Goal: Task Accomplishment & Management: Complete application form

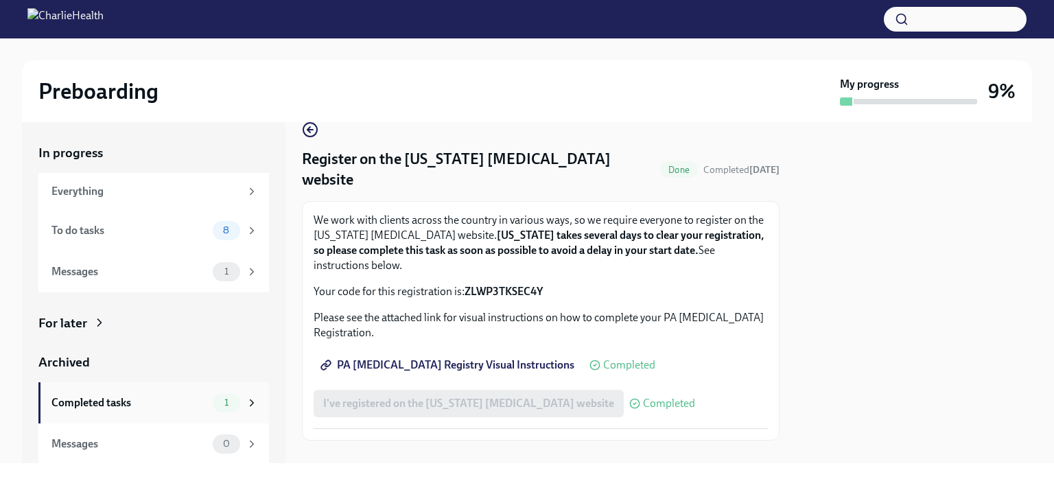
scroll to position [1, 0]
click at [153, 217] on div "To do tasks 8" at bounding box center [153, 229] width 231 height 41
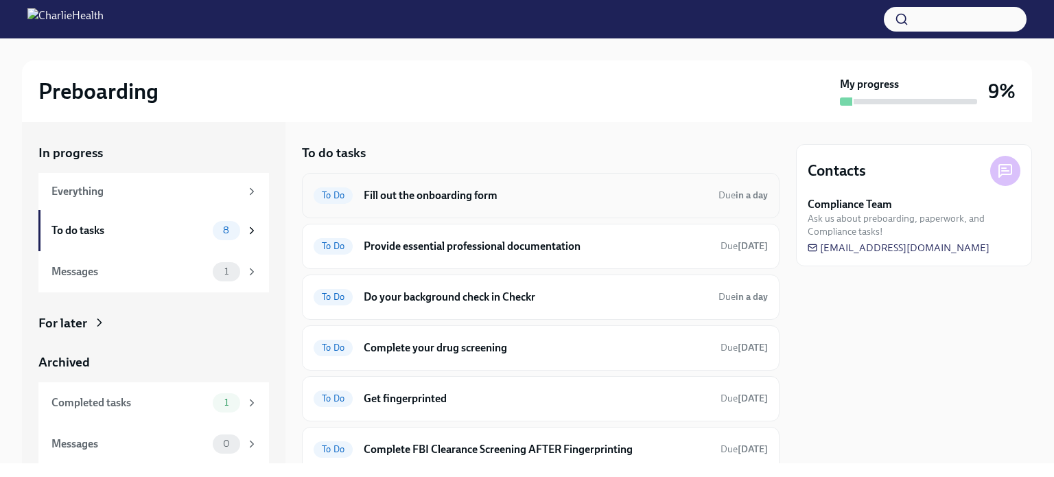
click at [574, 194] on h6 "Fill out the onboarding form" at bounding box center [536, 195] width 344 height 15
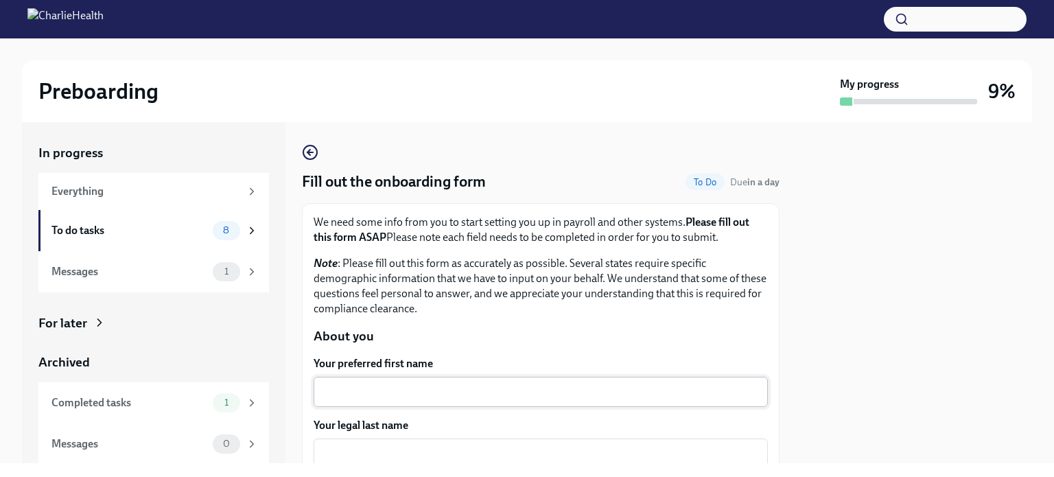
scroll to position [137, 0]
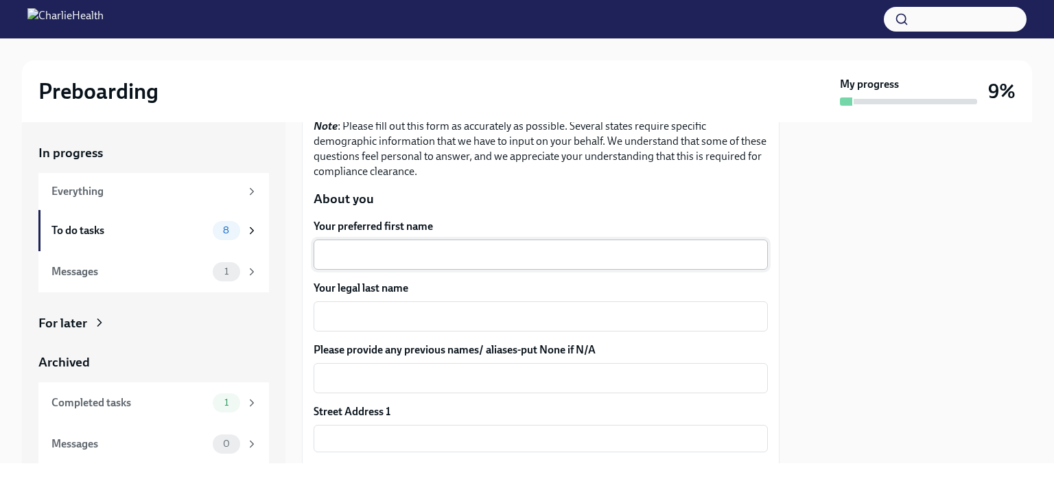
click at [390, 255] on textarea "Your preferred first name" at bounding box center [541, 254] width 438 height 16
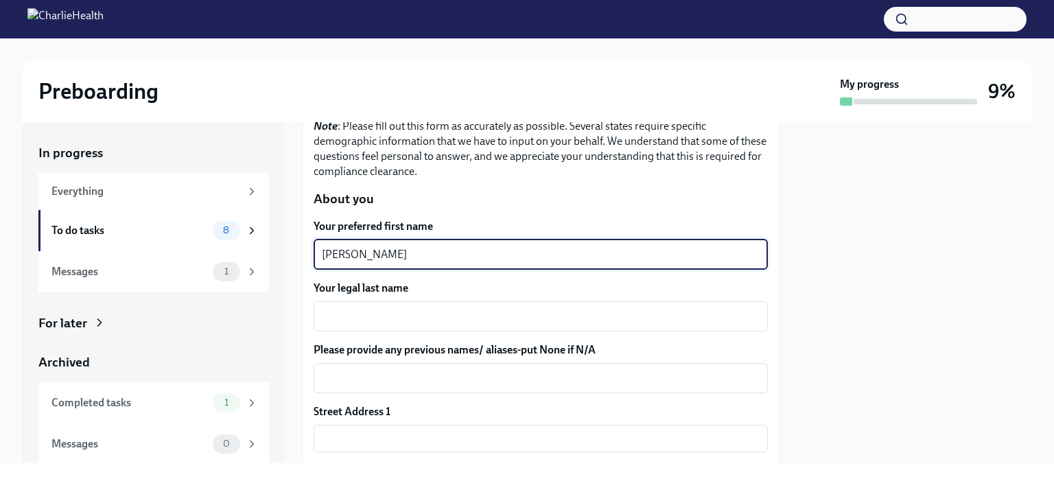
type textarea "[PERSON_NAME]"
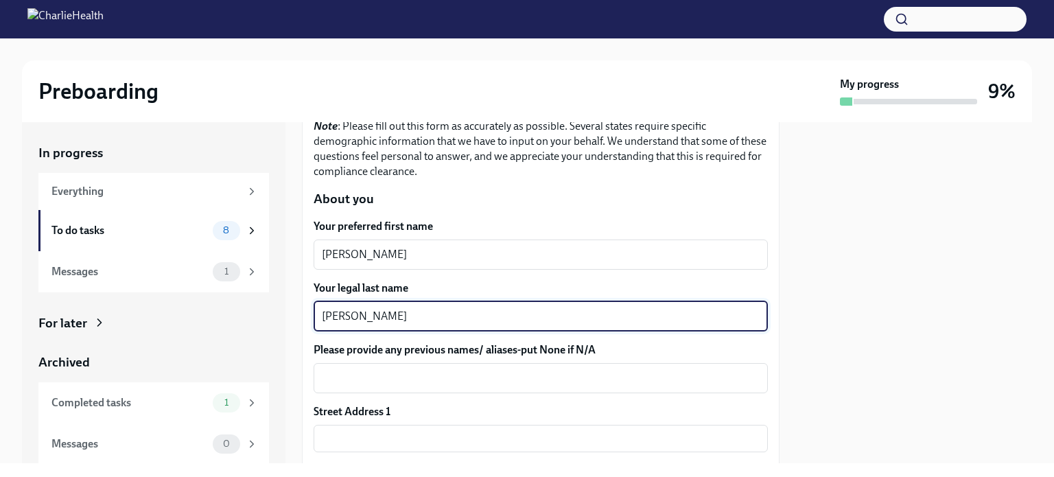
scroll to position [206, 0]
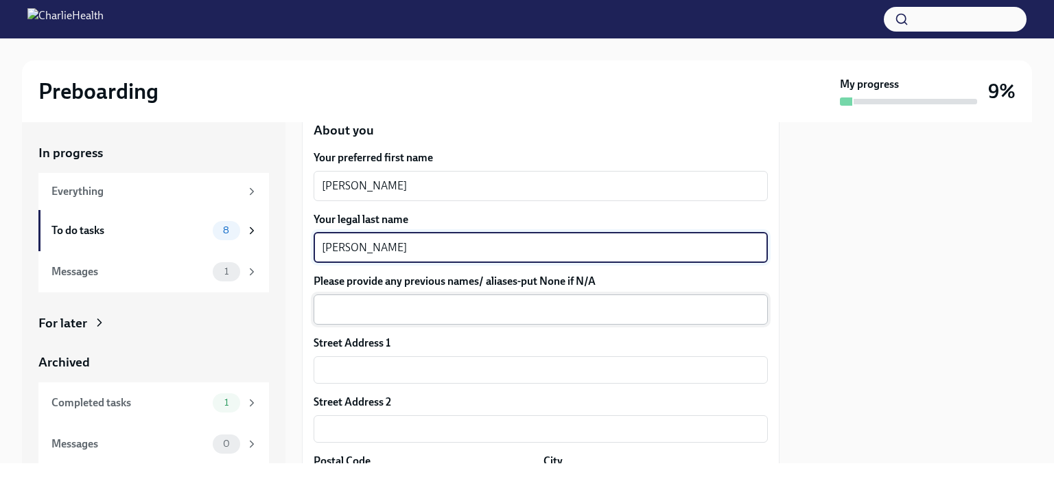
type textarea "[PERSON_NAME]"
click at [360, 295] on div "x ​" at bounding box center [541, 309] width 454 height 30
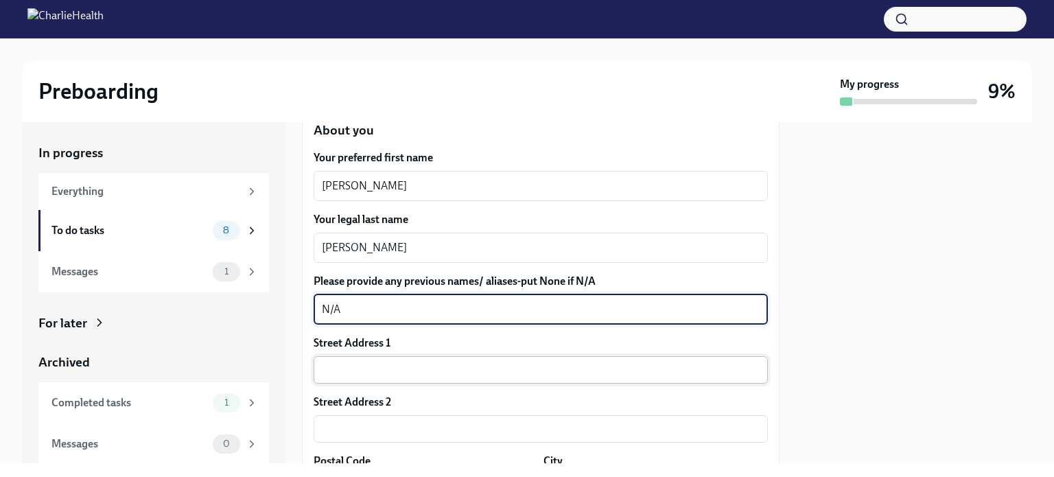
type textarea "N/A"
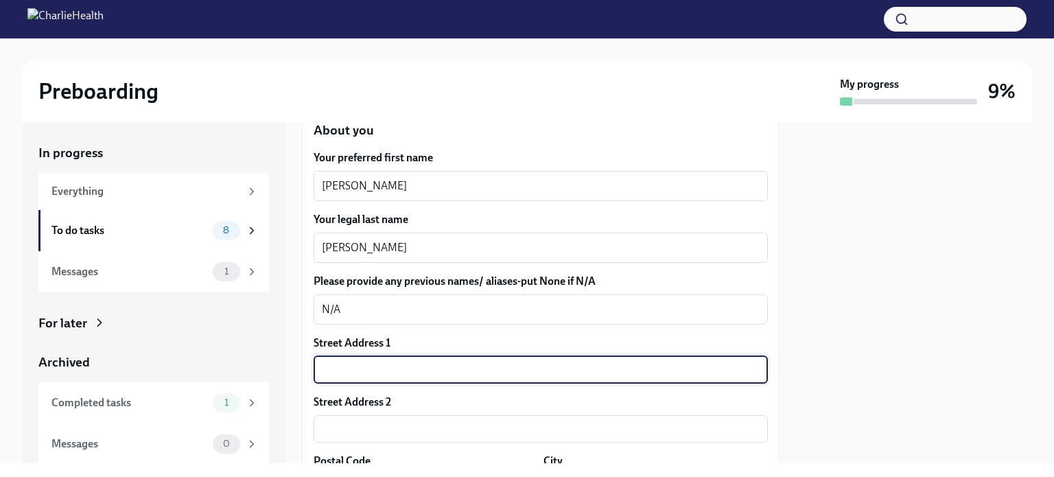
click at [360, 364] on input "text" at bounding box center [541, 369] width 454 height 27
type input "[STREET_ADDRESS]"
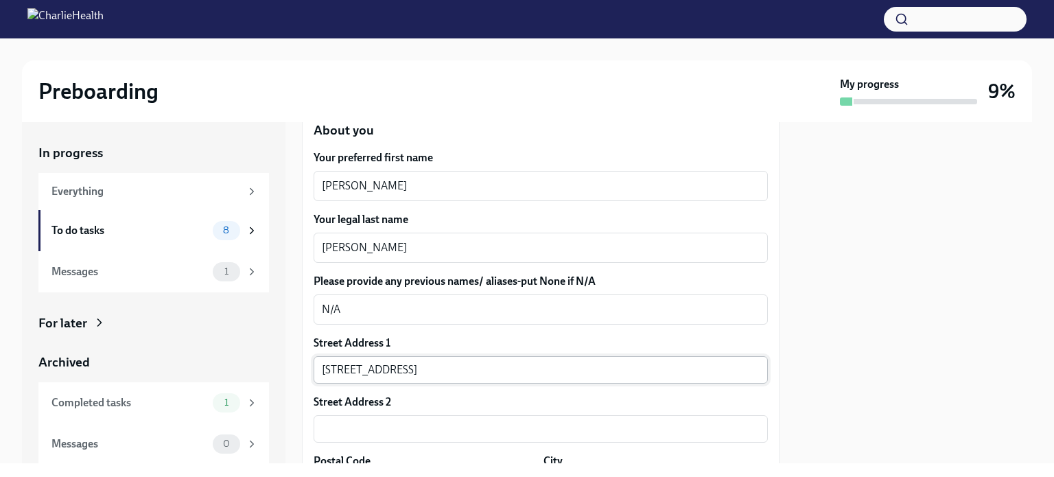
scroll to position [401, 0]
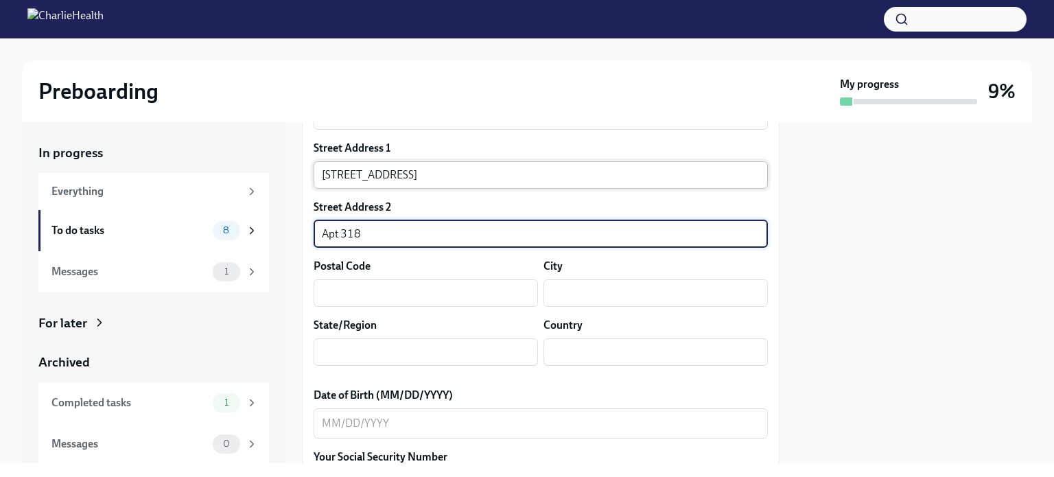
type input "Apt 318"
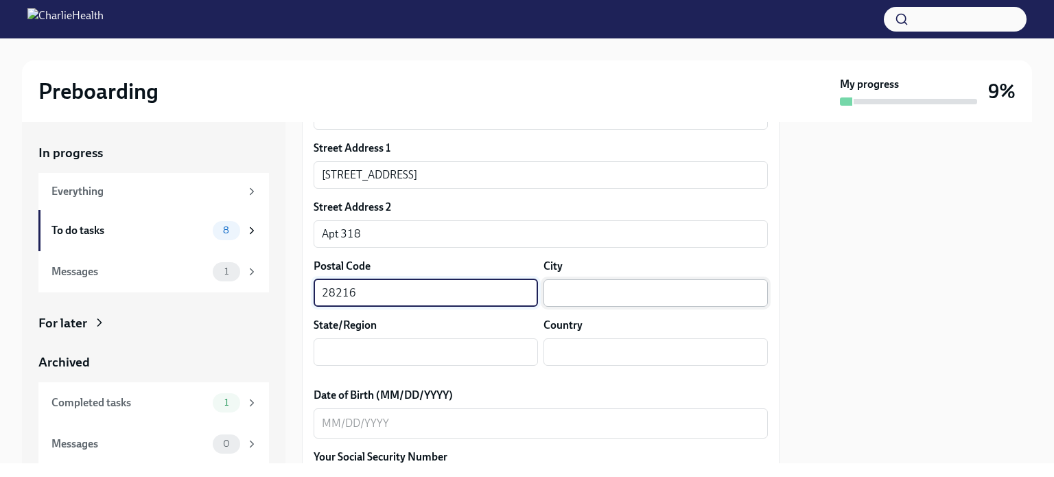
type input "28216"
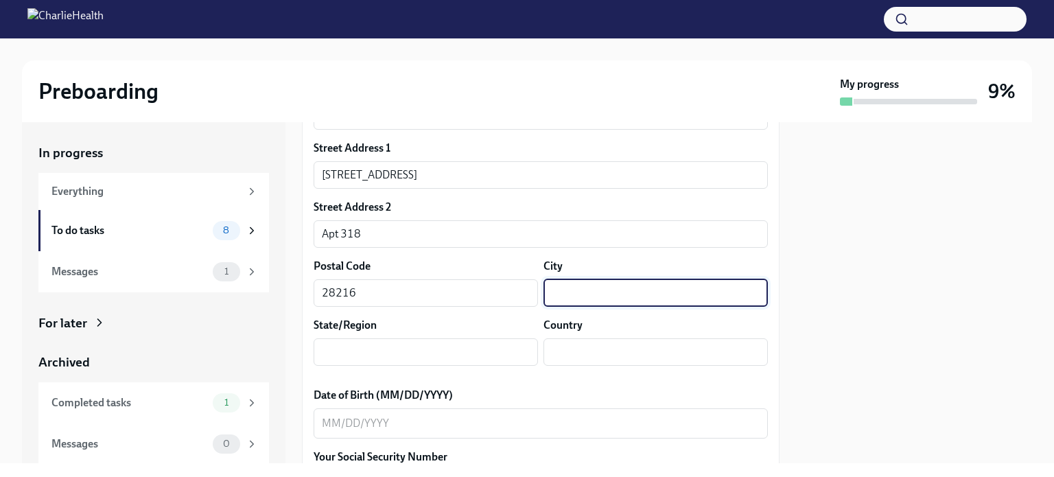
click at [613, 296] on input "text" at bounding box center [656, 292] width 224 height 27
type input "Charlotte"
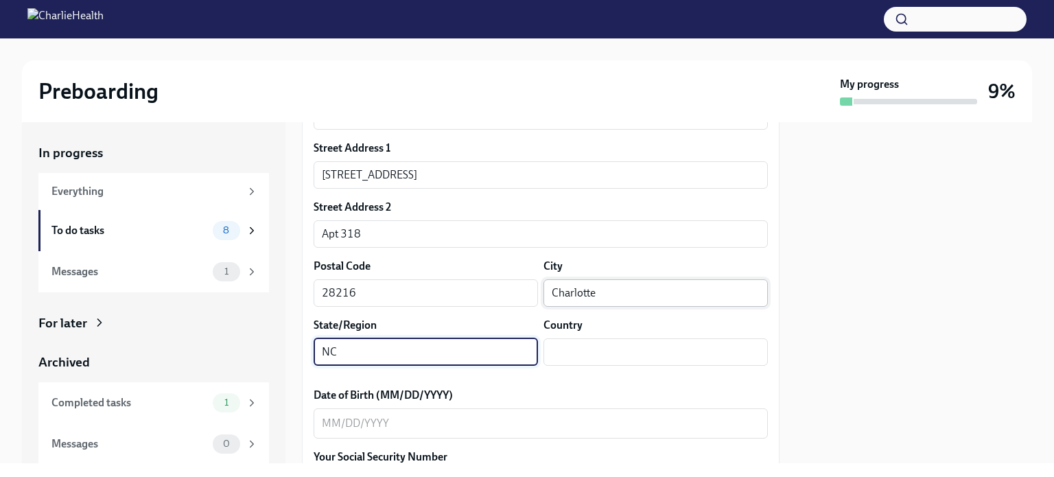
type input "NC"
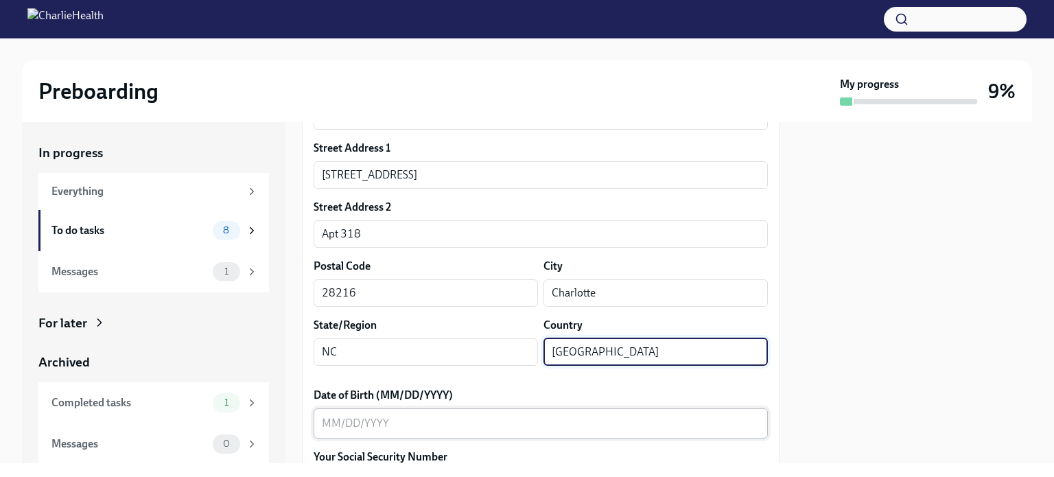
type input "[GEOGRAPHIC_DATA]"
click at [384, 418] on textarea "Date of Birth (MM/DD/YYYY)" at bounding box center [541, 423] width 438 height 16
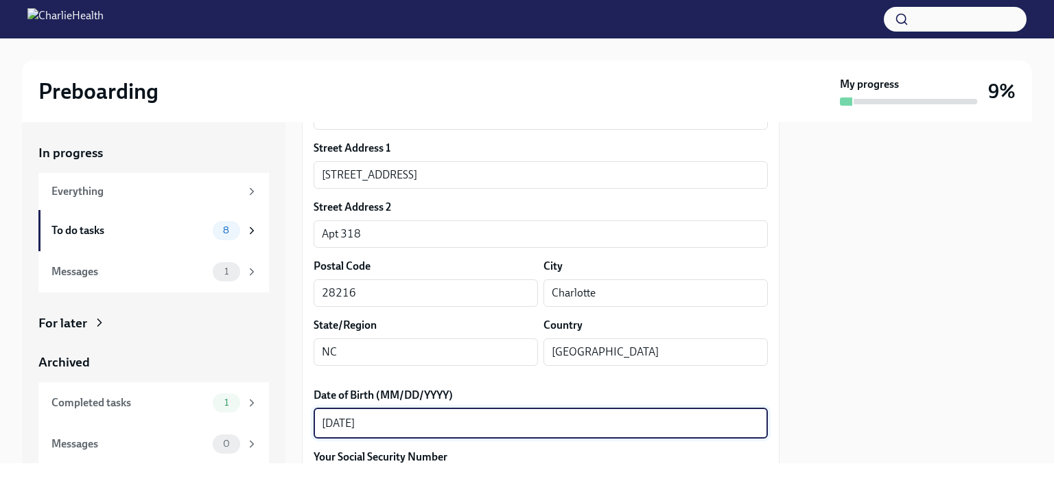
scroll to position [607, 0]
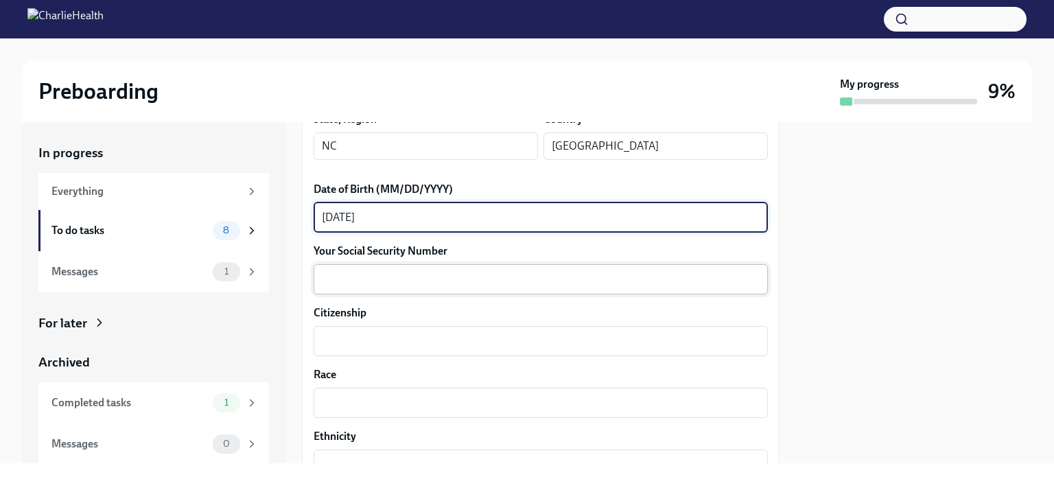
type textarea "[DATE]"
click at [377, 277] on textarea "Your Social Security Number" at bounding box center [541, 279] width 438 height 16
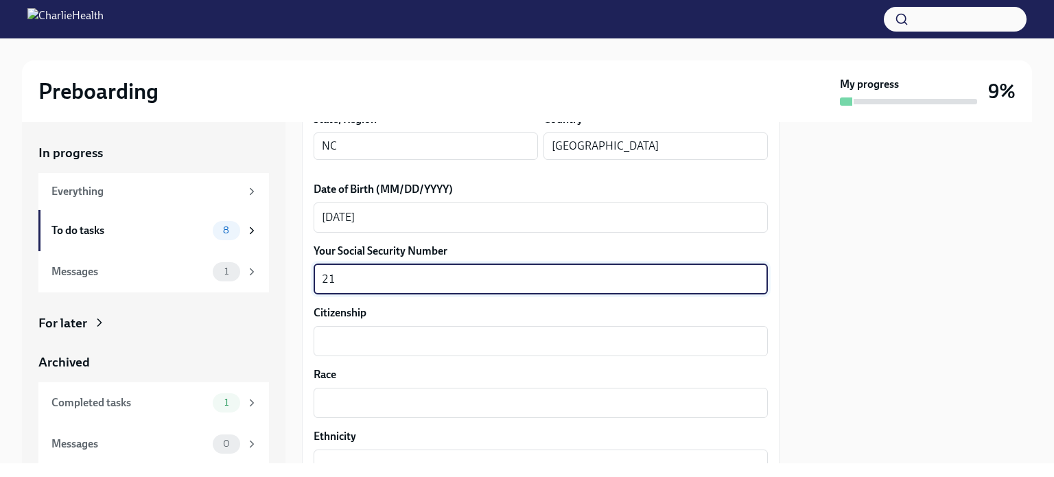
type textarea "2"
type textarea "219610012"
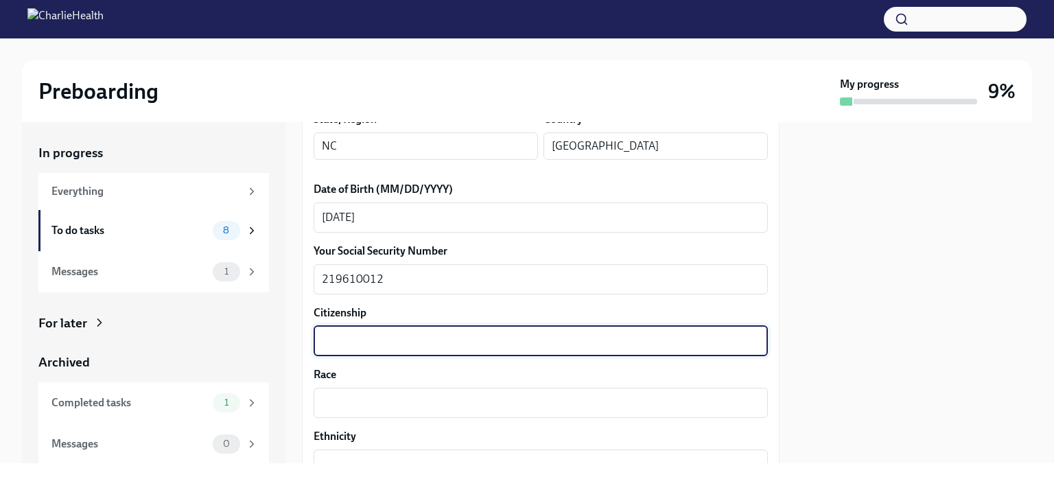
click at [366, 339] on textarea "Citizenship" at bounding box center [541, 341] width 438 height 16
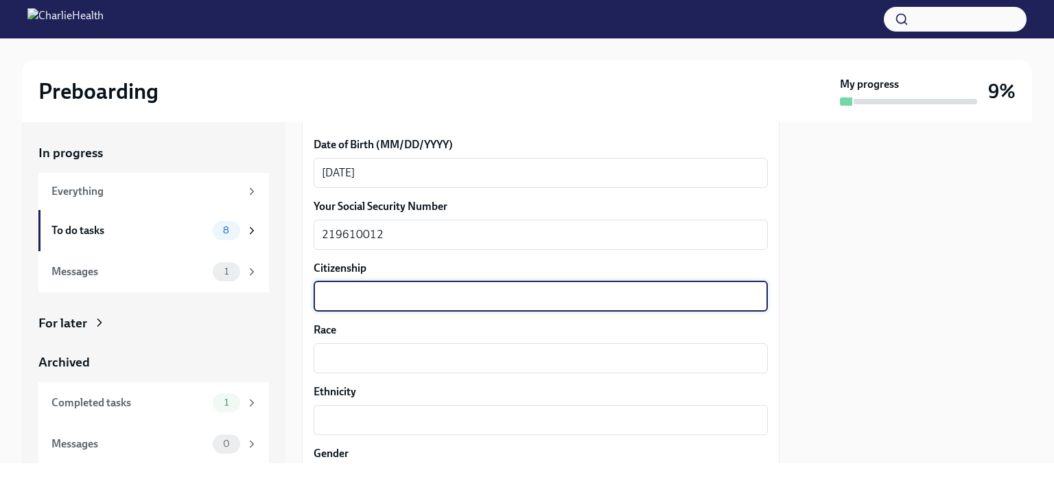
scroll to position [675, 0]
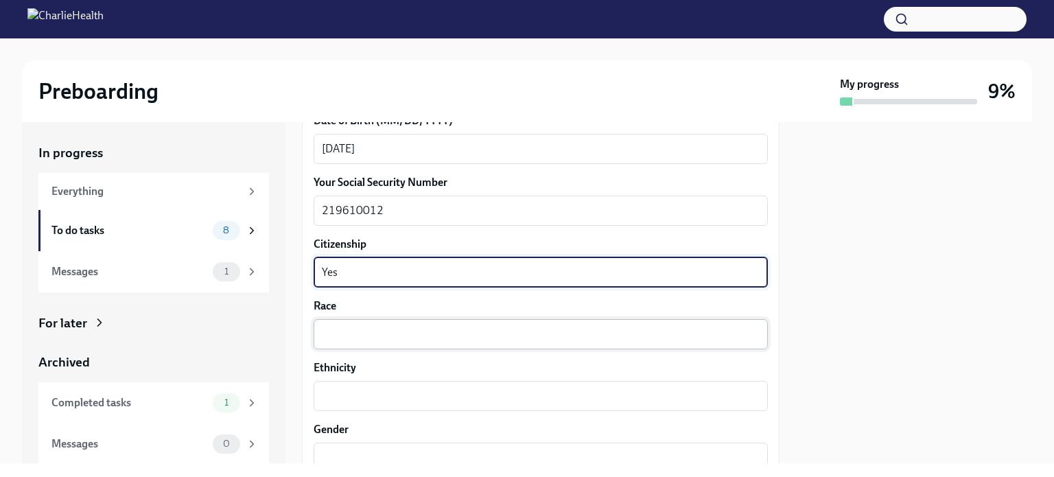
type textarea "Yes"
click at [357, 329] on textarea "Race" at bounding box center [541, 334] width 438 height 16
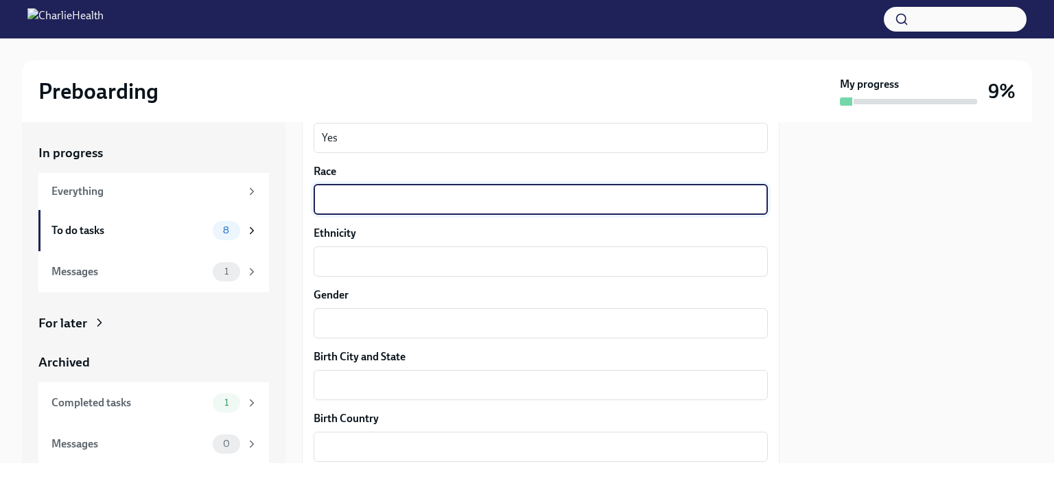
scroll to position [813, 0]
type textarea "White"
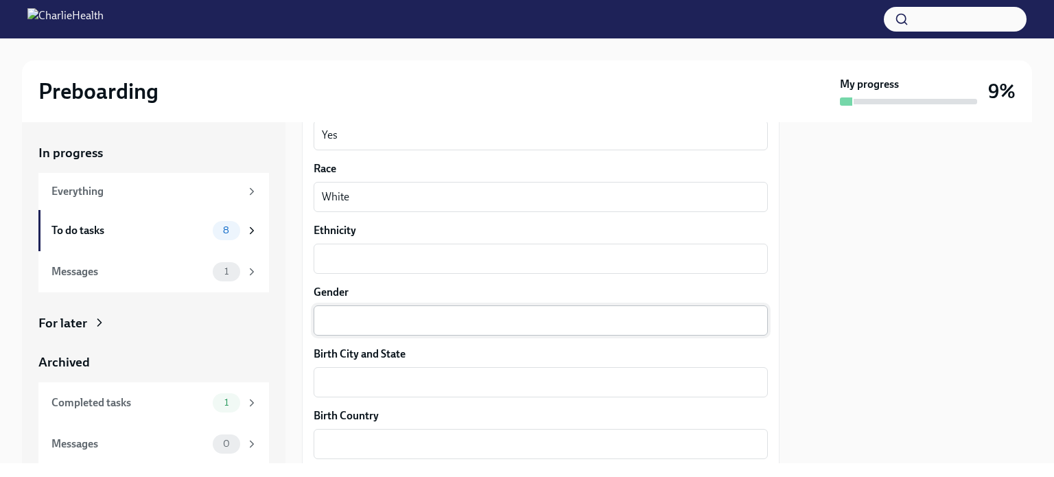
click at [371, 331] on div "x ​" at bounding box center [541, 320] width 454 height 30
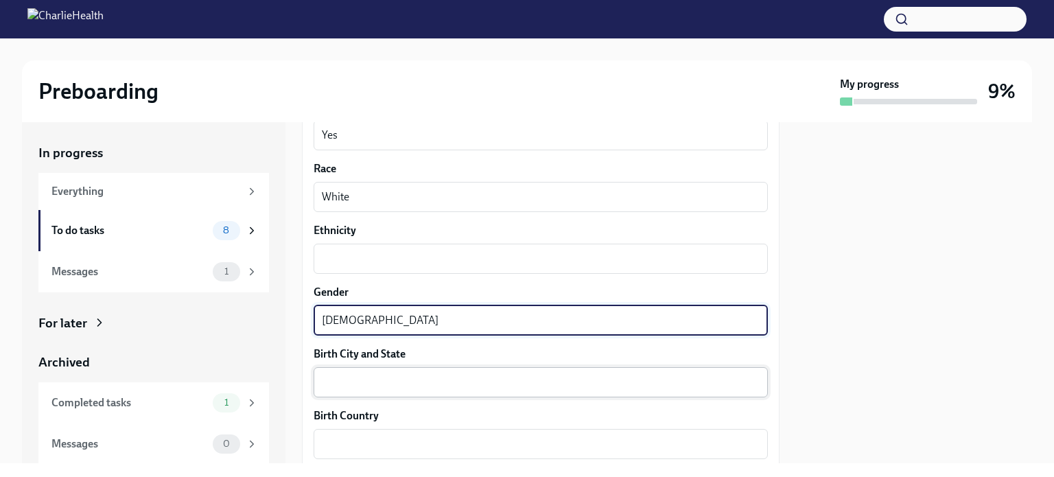
type textarea "[DEMOGRAPHIC_DATA]"
click at [370, 386] on textarea "Birth City and State" at bounding box center [541, 382] width 438 height 16
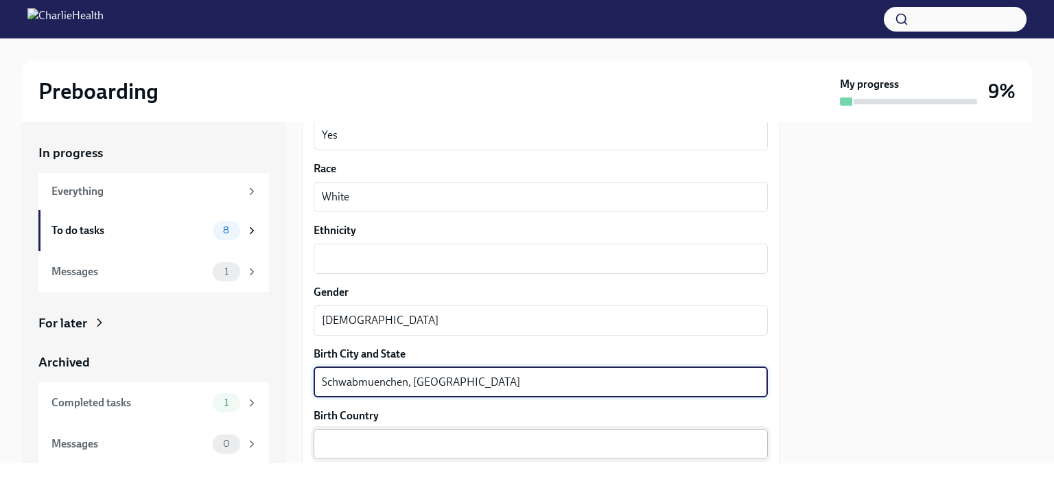
click at [349, 438] on textarea "Birth Country" at bounding box center [541, 444] width 438 height 16
drag, startPoint x: 496, startPoint y: 374, endPoint x: 409, endPoint y: 386, distance: 87.4
click at [409, 386] on textarea "Schwabmuenchen, [GEOGRAPHIC_DATA]" at bounding box center [541, 382] width 438 height 16
type textarea "Schwabmuenchen, [GEOGRAPHIC_DATA]"
click at [433, 432] on div "x ​" at bounding box center [541, 444] width 454 height 30
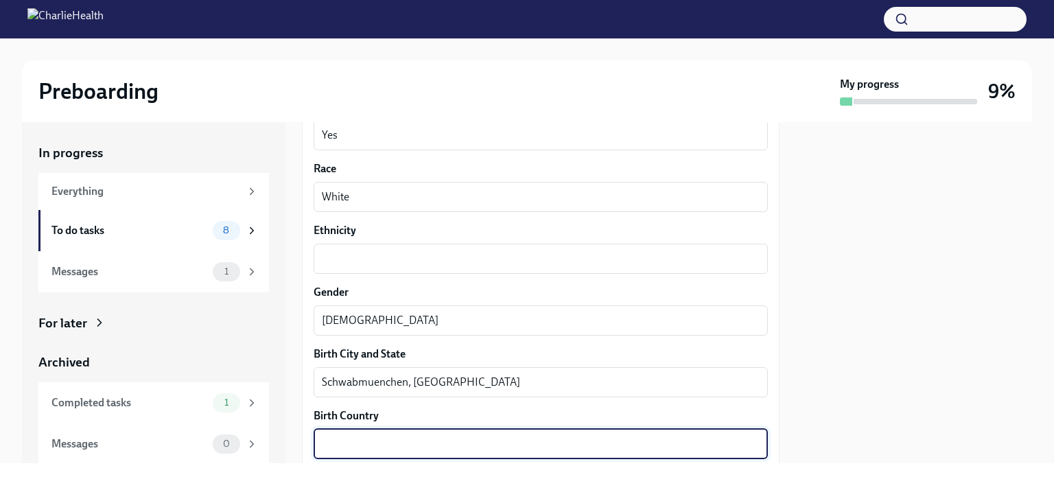
type textarea "H"
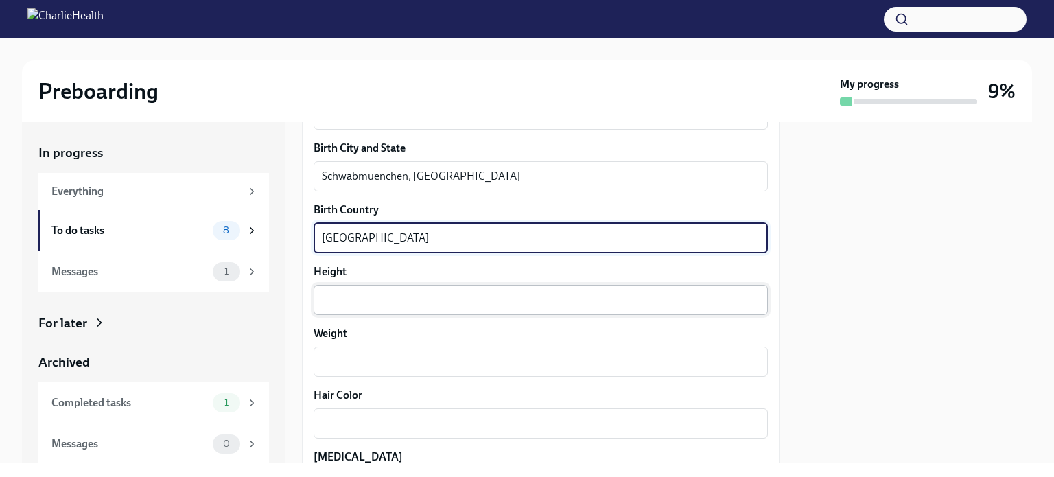
type textarea "[GEOGRAPHIC_DATA]"
click at [381, 301] on textarea "Height" at bounding box center [541, 300] width 438 height 16
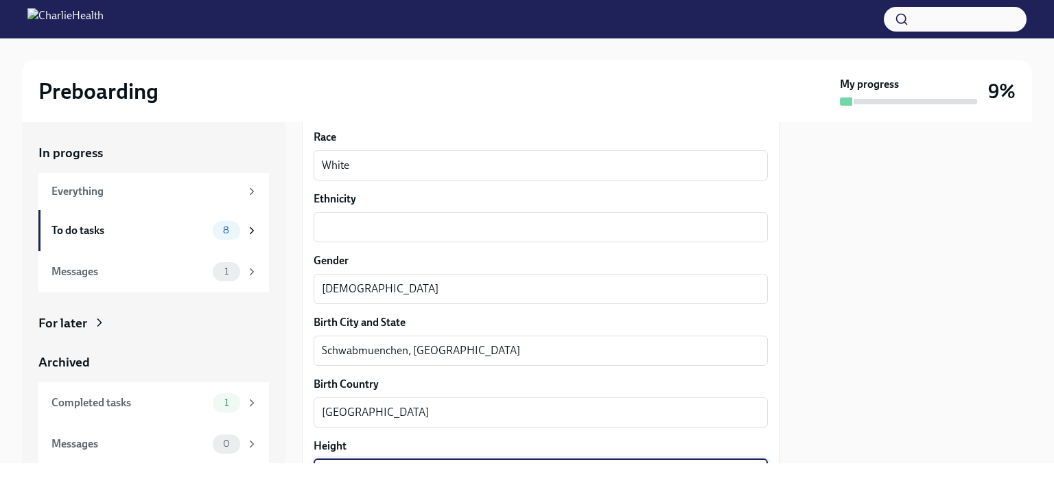
scroll to position [1030, 0]
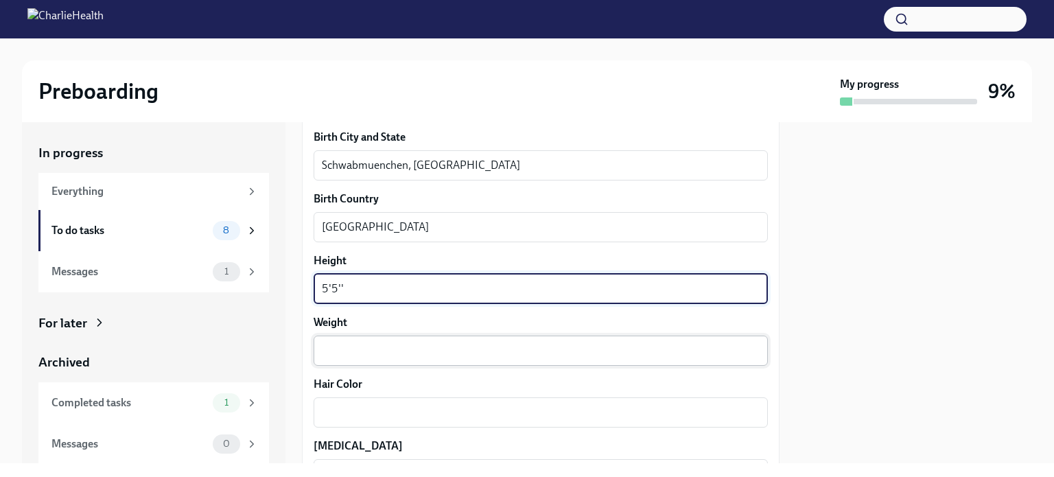
type textarea "5'5''"
click at [349, 346] on textarea "Weight" at bounding box center [541, 350] width 438 height 16
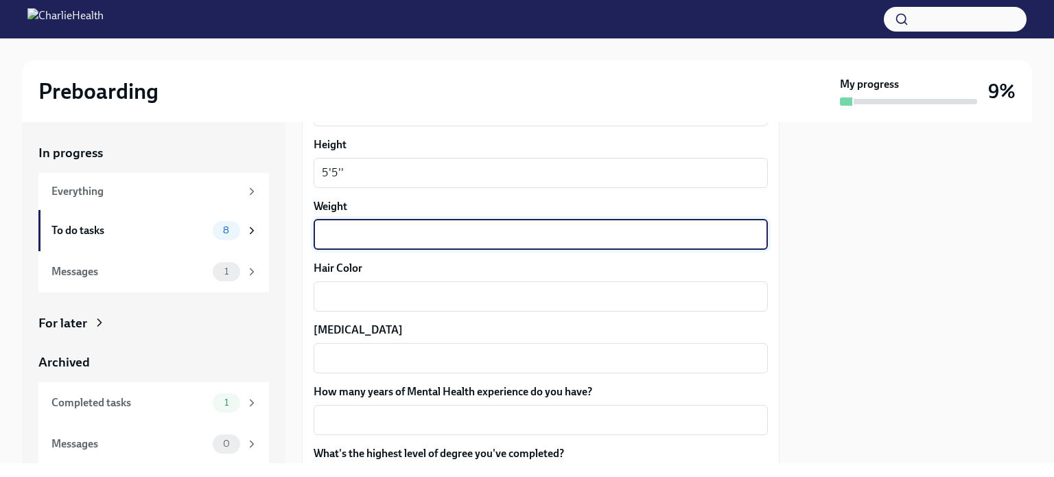
scroll to position [1098, 0]
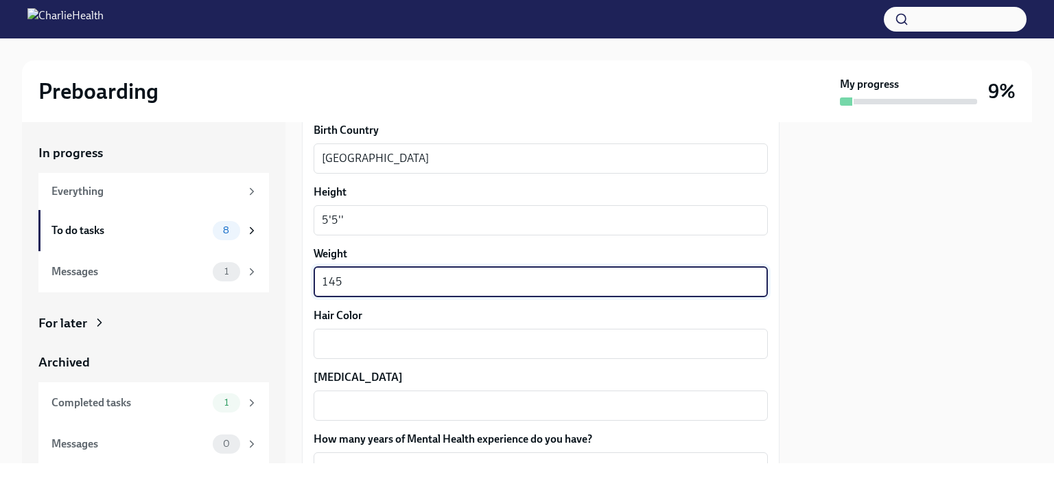
type textarea "145"
click at [349, 346] on textarea "Hair Color" at bounding box center [541, 344] width 438 height 16
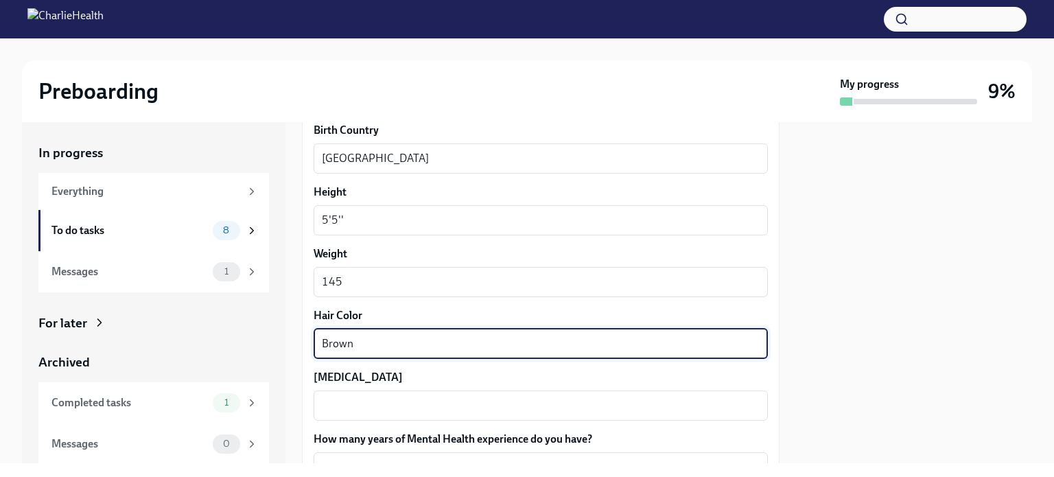
type textarea "Brown"
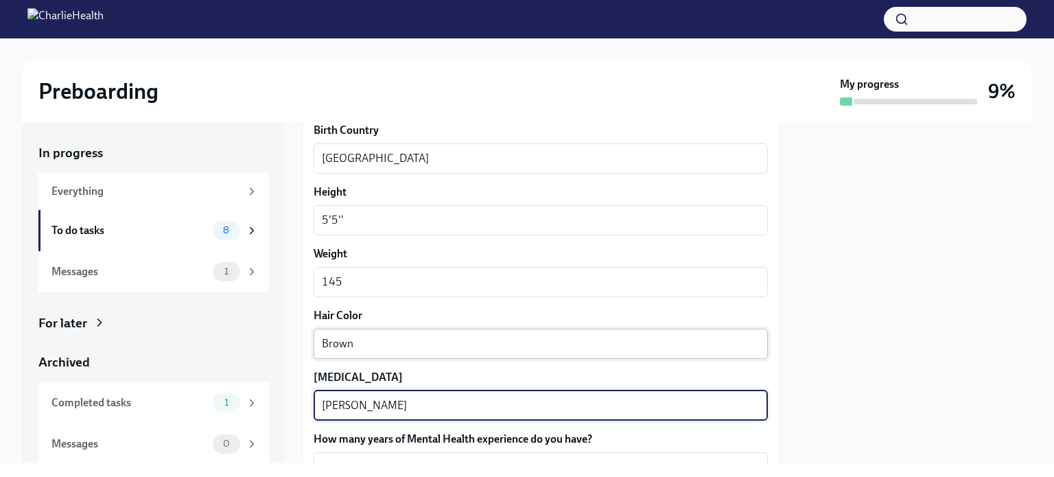
scroll to position [1167, 0]
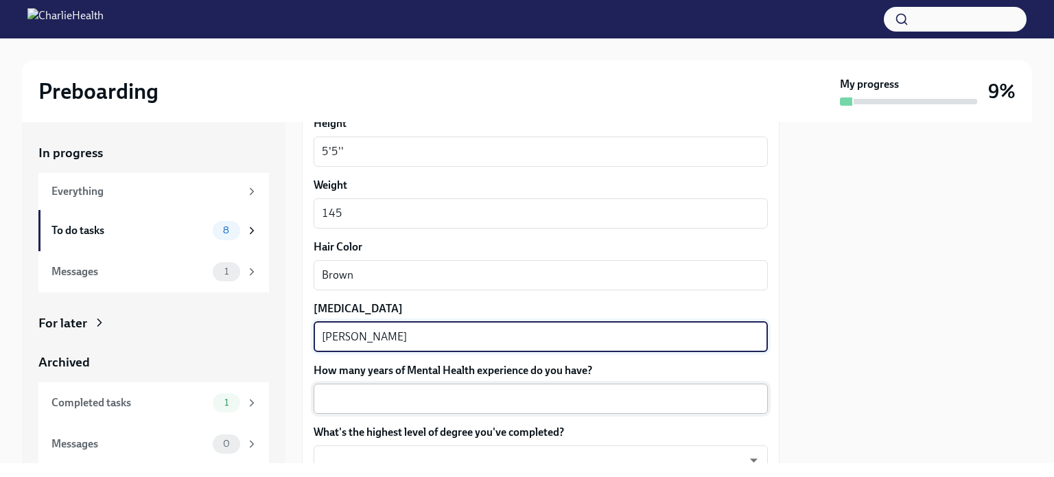
type textarea "[PERSON_NAME]"
click at [351, 408] on div "x ​" at bounding box center [541, 399] width 454 height 30
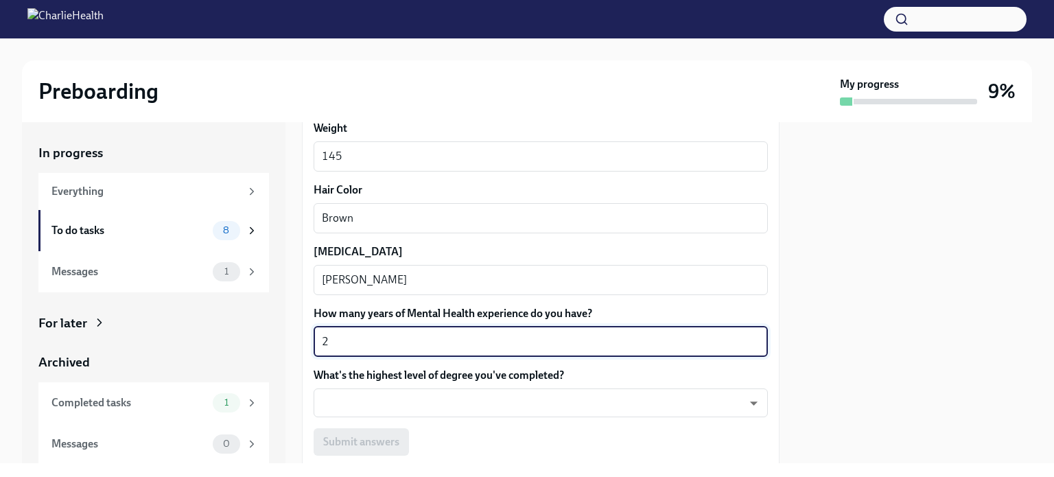
scroll to position [1304, 0]
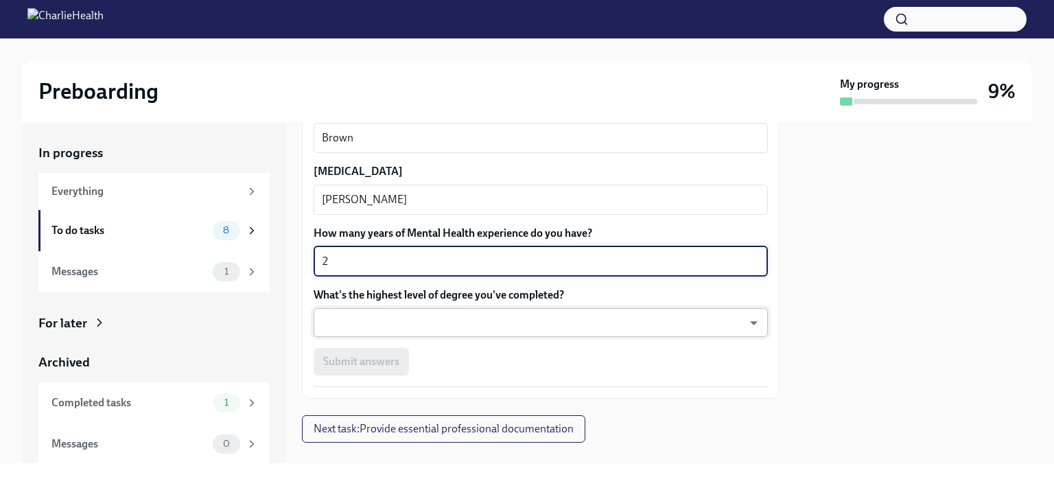
type textarea "2"
click at [364, 329] on body "Preboarding My progress 9% In progress Everything To do tasks 8 Messages 1 For …" at bounding box center [527, 238] width 1054 height 477
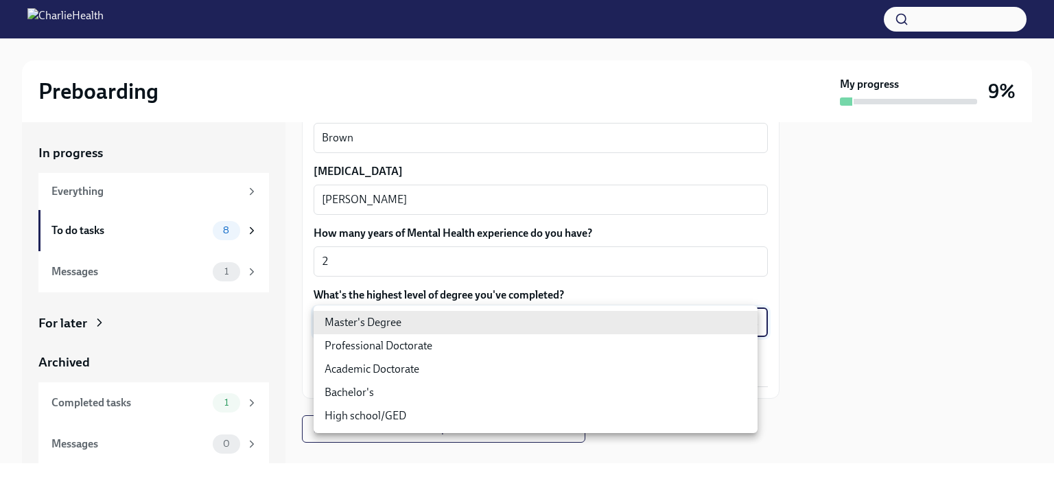
click at [364, 329] on li "Master's Degree" at bounding box center [536, 322] width 444 height 23
type input "2vBr-ghkD"
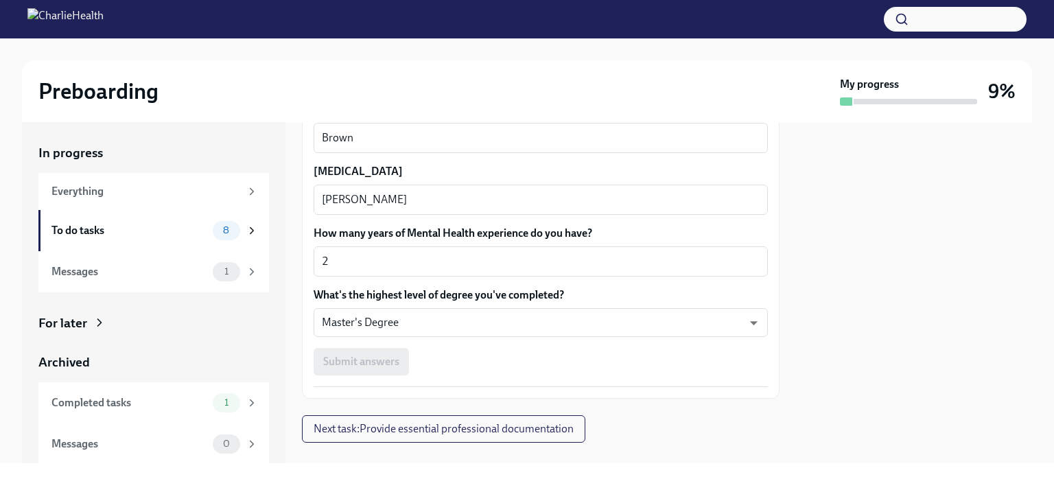
click at [387, 364] on div "Submit answers" at bounding box center [541, 361] width 454 height 27
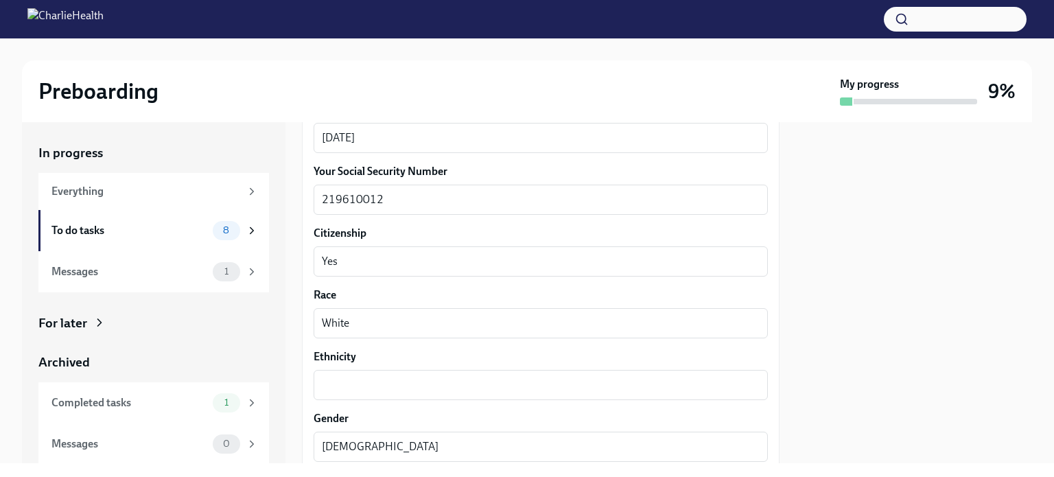
scroll to position [755, 0]
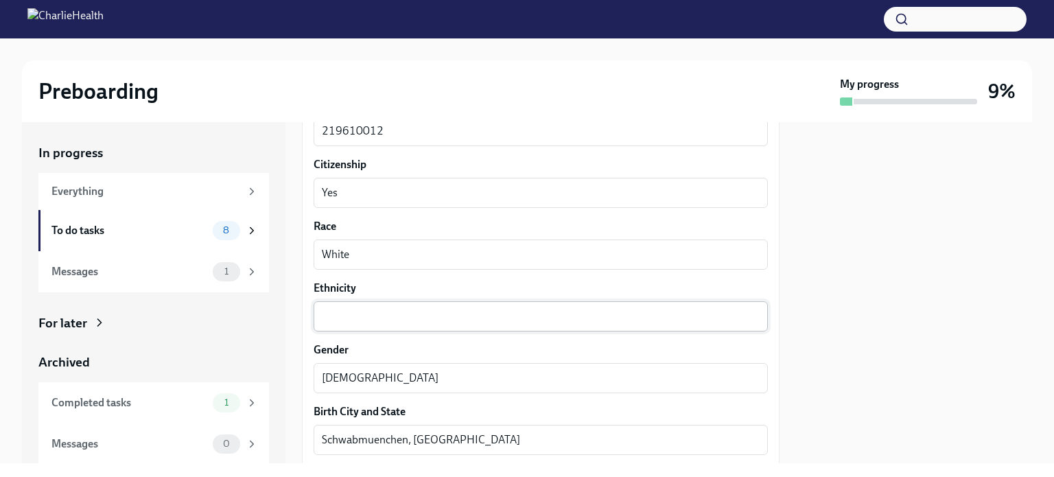
click at [376, 312] on textarea "Ethnicity" at bounding box center [541, 316] width 438 height 16
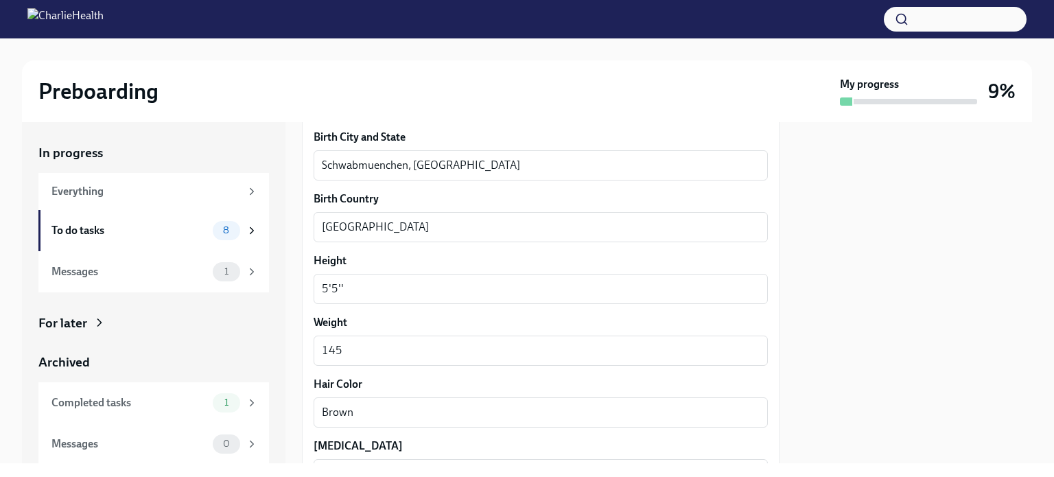
scroll to position [1326, 0]
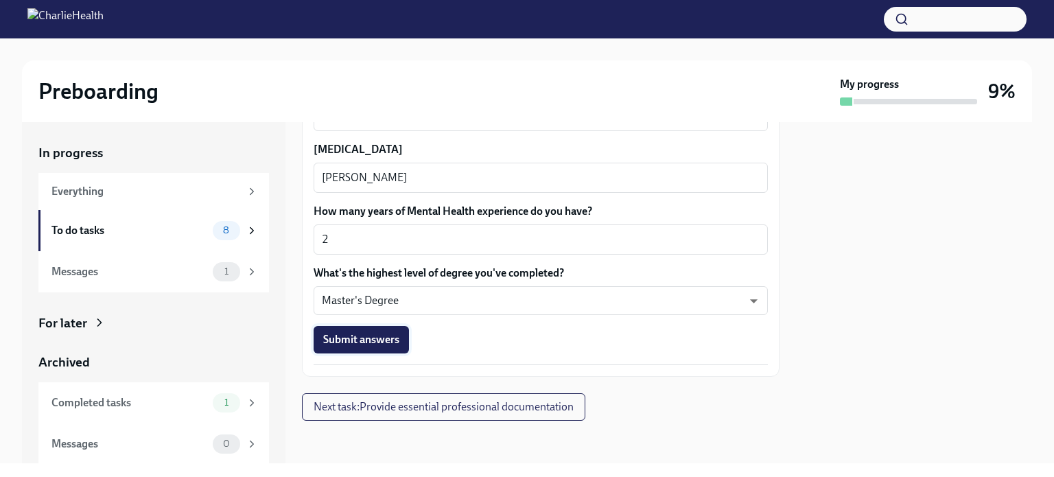
type textarea "Caucasian"
click at [367, 349] on button "Submit answers" at bounding box center [361, 339] width 95 height 27
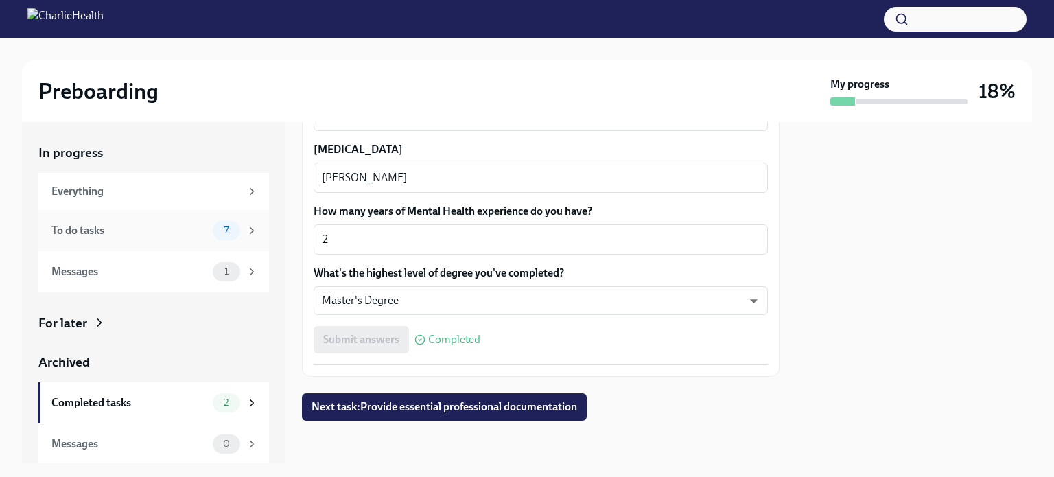
click at [156, 241] on div "To do tasks 7" at bounding box center [153, 230] width 231 height 41
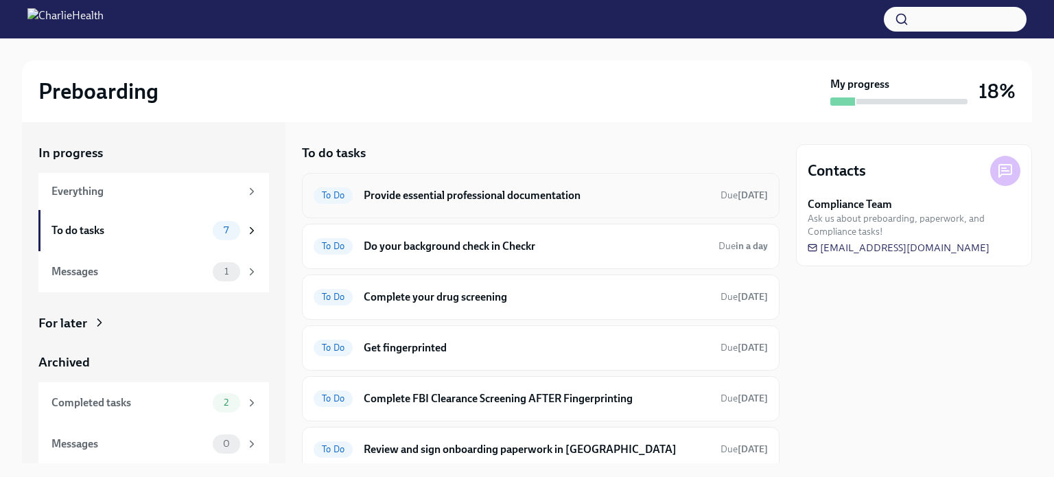
click at [491, 191] on h6 "Provide essential professional documentation" at bounding box center [537, 195] width 346 height 15
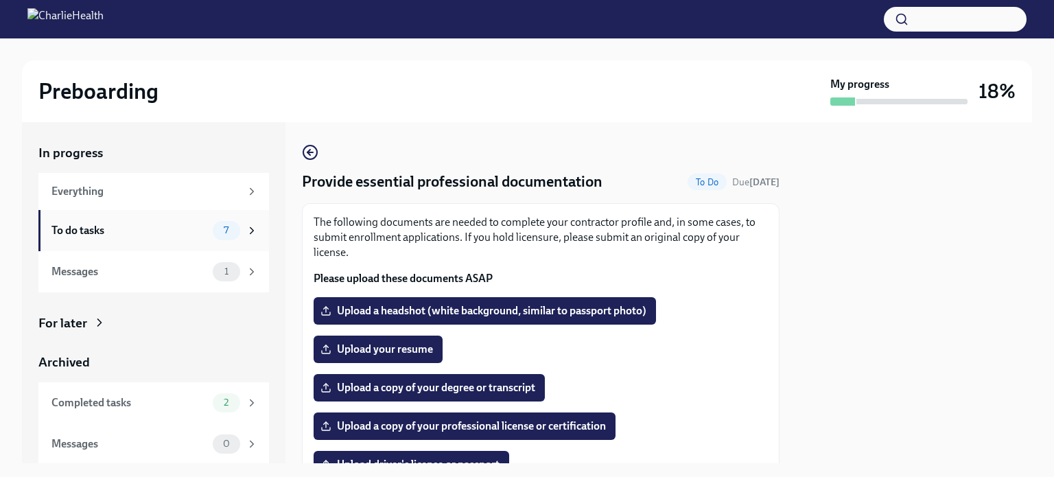
click at [154, 229] on div "To do tasks" at bounding box center [129, 230] width 156 height 15
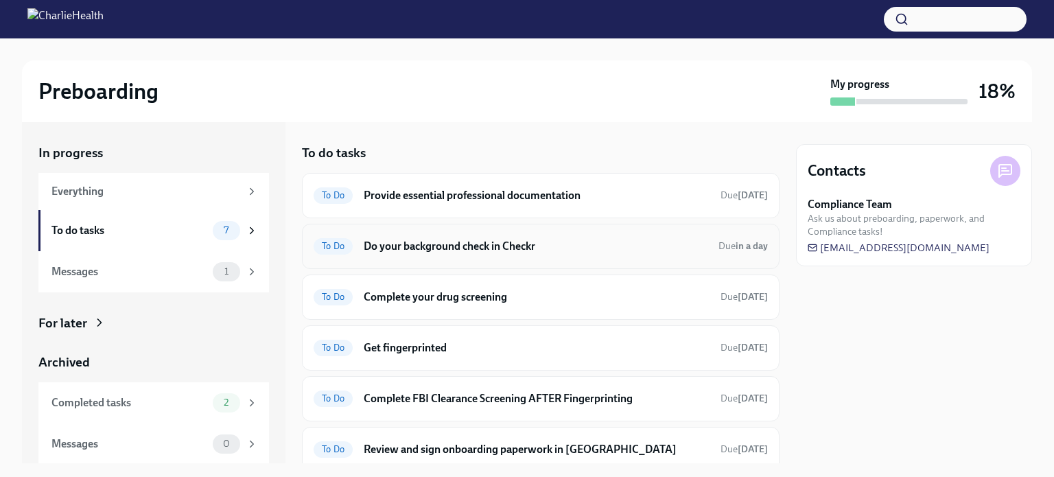
click at [587, 255] on div "To Do Do your background check in Checkr Due in a day" at bounding box center [541, 246] width 454 height 22
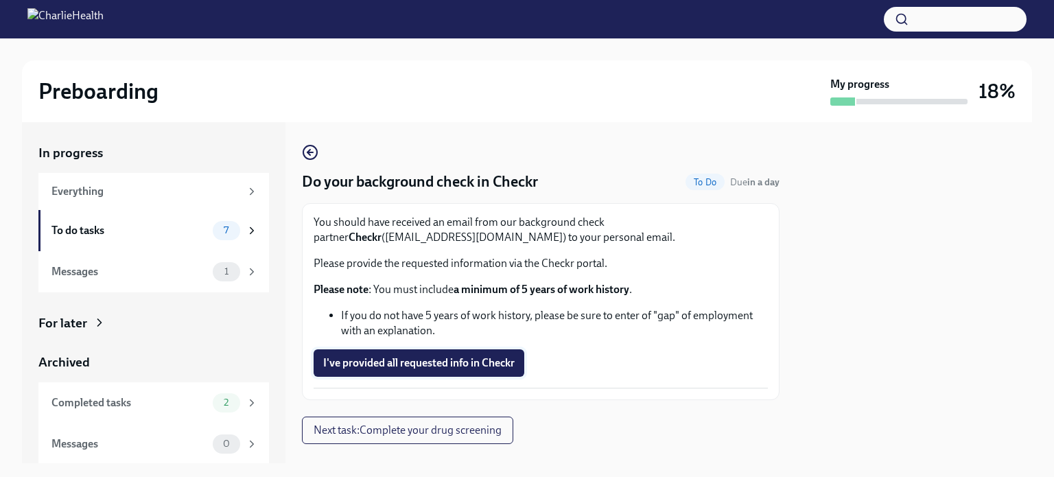
click at [482, 364] on span "I've provided all requested info in Checkr" at bounding box center [418, 363] width 191 height 14
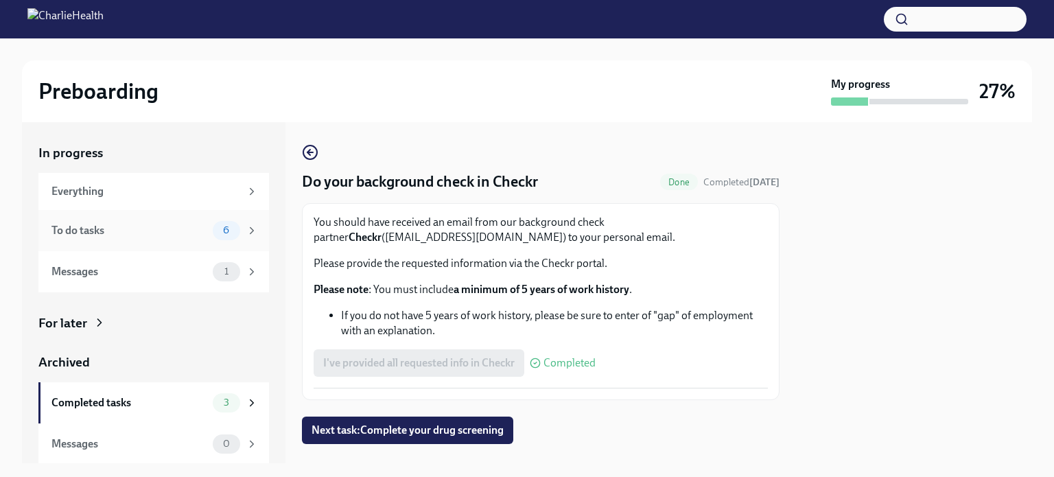
click at [224, 226] on span "6" at bounding box center [226, 230] width 23 height 10
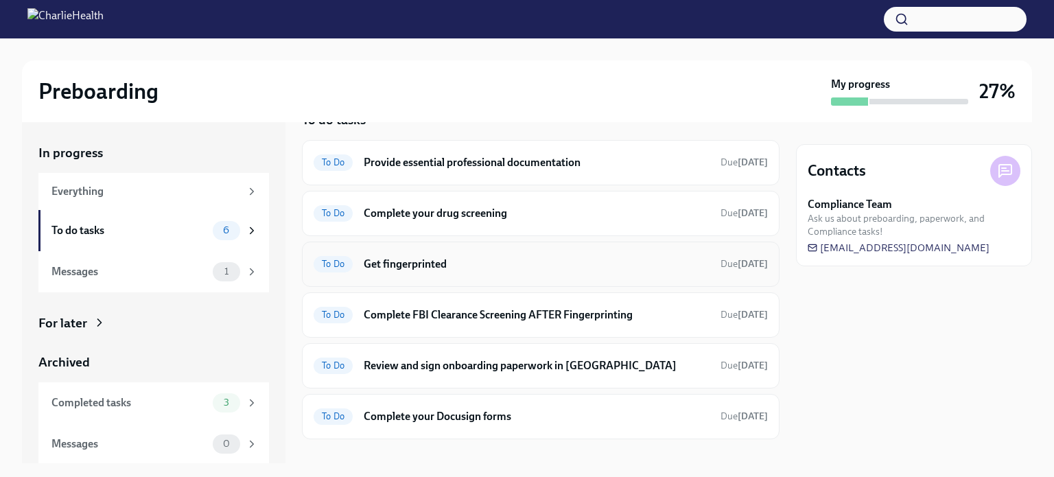
scroll to position [50, 0]
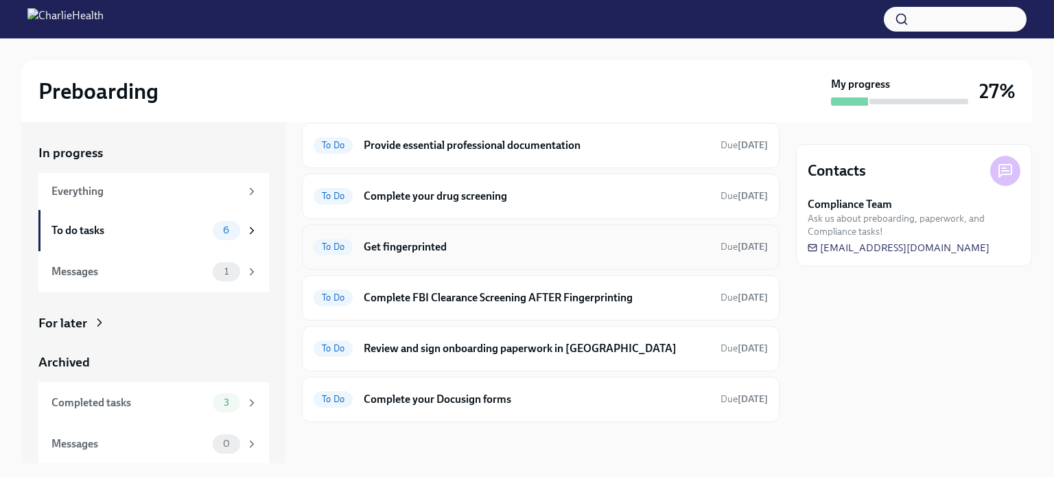
click at [482, 244] on h6 "Get fingerprinted" at bounding box center [537, 247] width 346 height 15
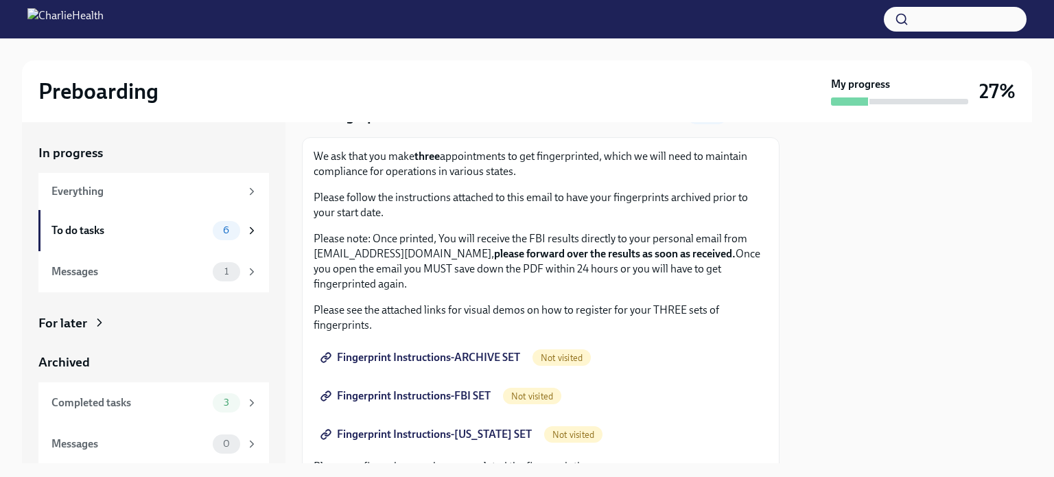
scroll to position [137, 0]
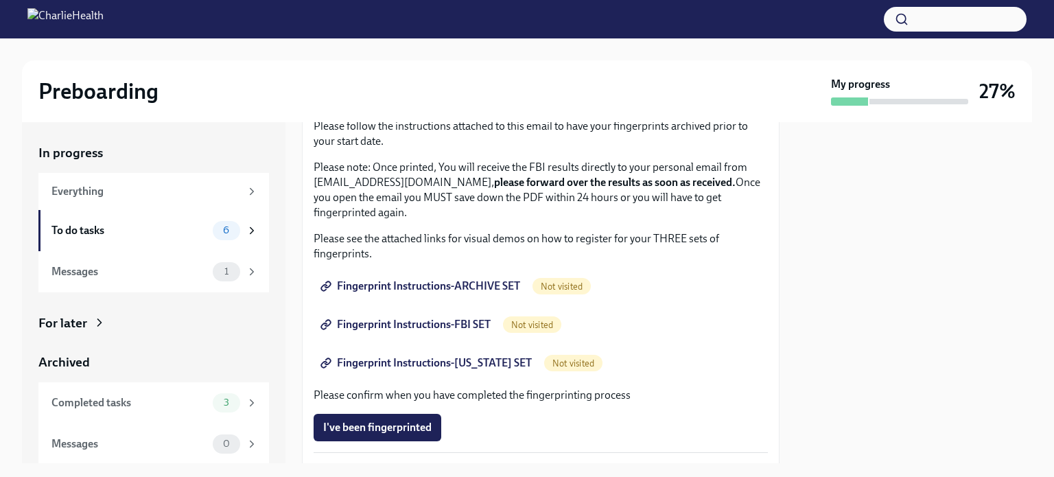
click at [456, 282] on span "Fingerprint Instructions-ARCHIVE SET" at bounding box center [421, 286] width 197 height 14
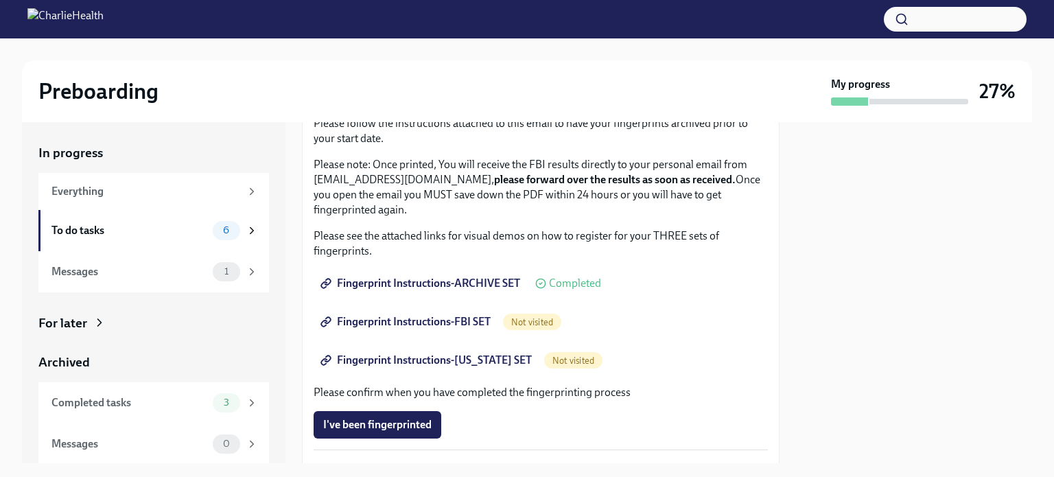
scroll to position [162, 0]
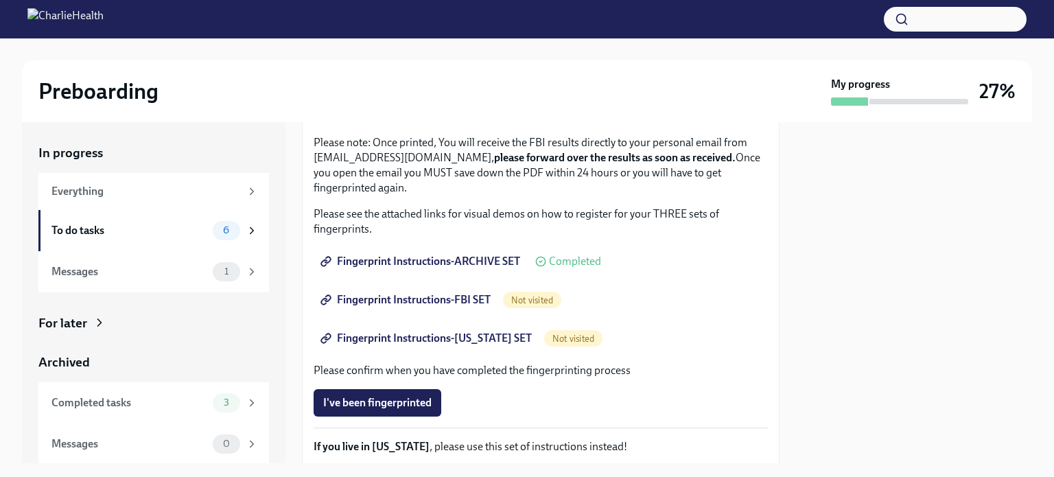
click at [507, 312] on div "Fingerprint Instructions-FBI SET Not visited" at bounding box center [541, 299] width 454 height 27
click at [472, 303] on span "Fingerprint Instructions-FBI SET" at bounding box center [406, 300] width 167 height 14
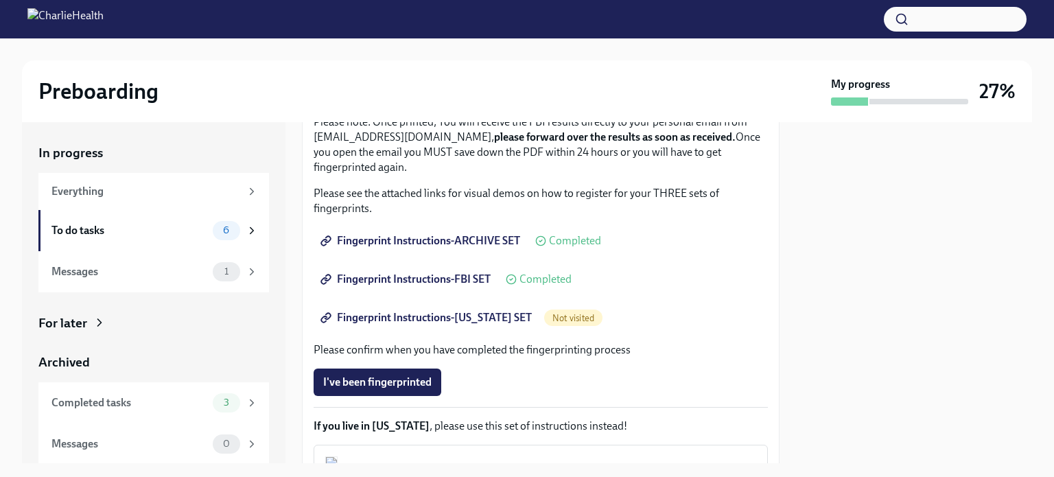
scroll to position [206, 0]
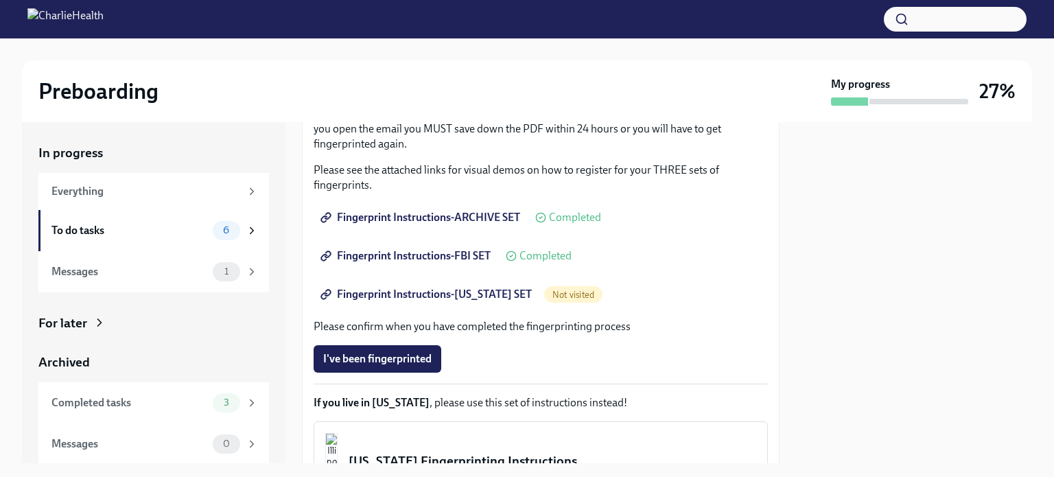
click at [430, 296] on span "Fingerprint Instructions-[US_STATE] SET" at bounding box center [427, 295] width 209 height 14
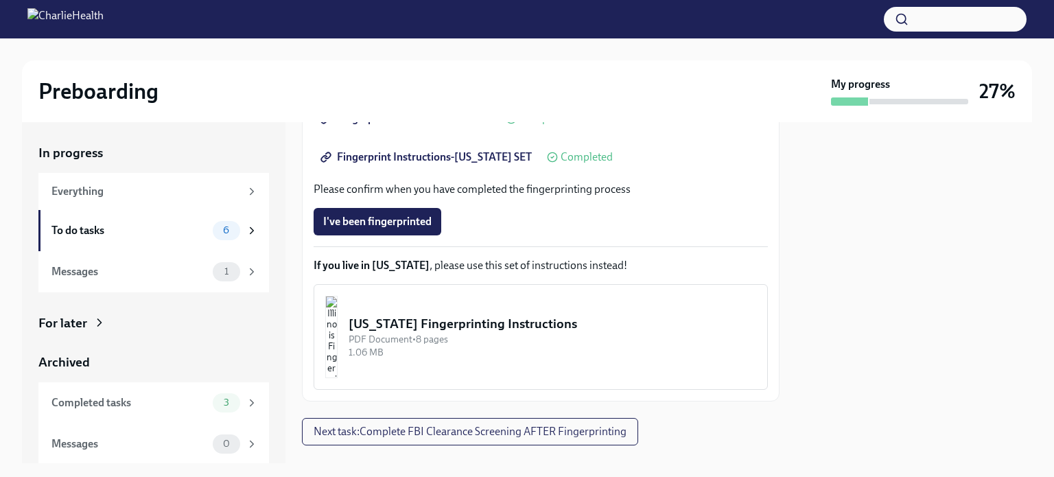
scroll to position [368, 0]
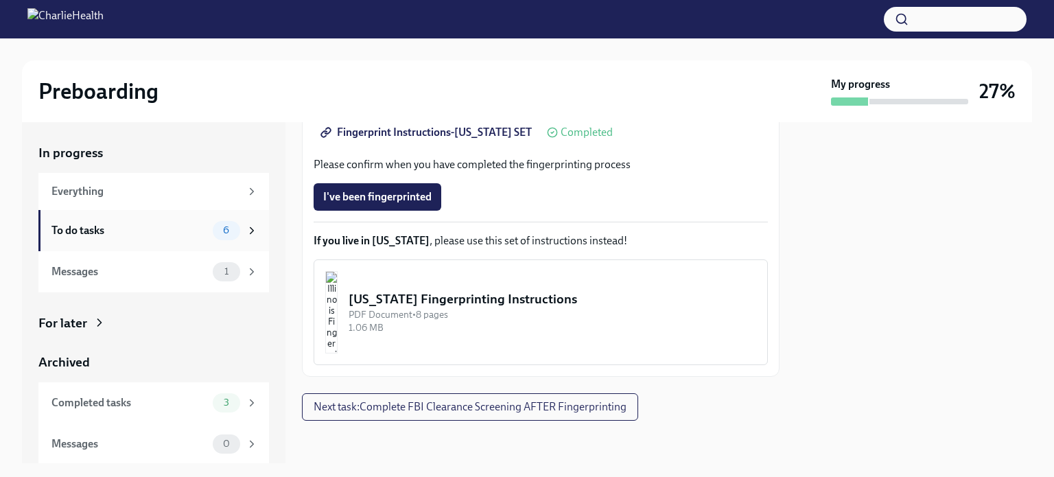
click at [195, 229] on div "To do tasks" at bounding box center [129, 230] width 156 height 15
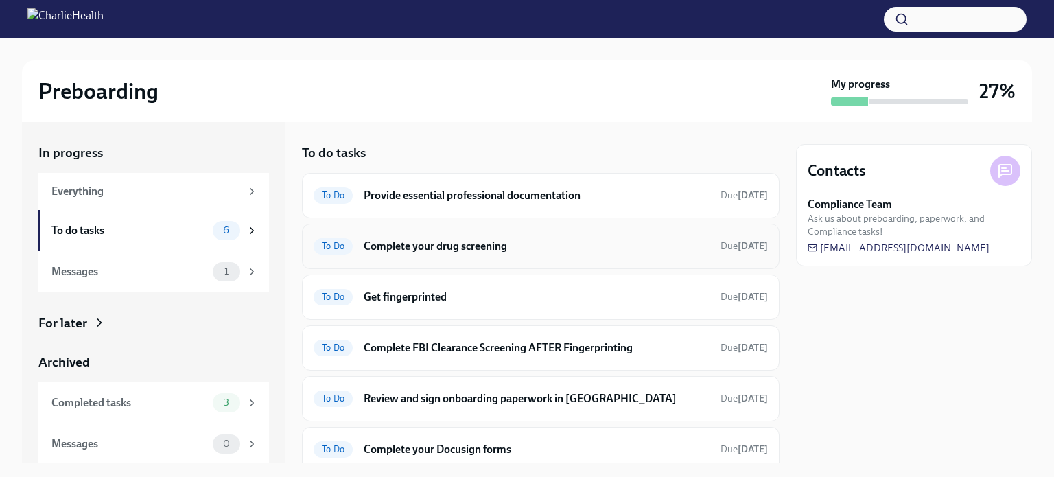
click at [577, 246] on h6 "Complete your drug screening" at bounding box center [537, 246] width 346 height 15
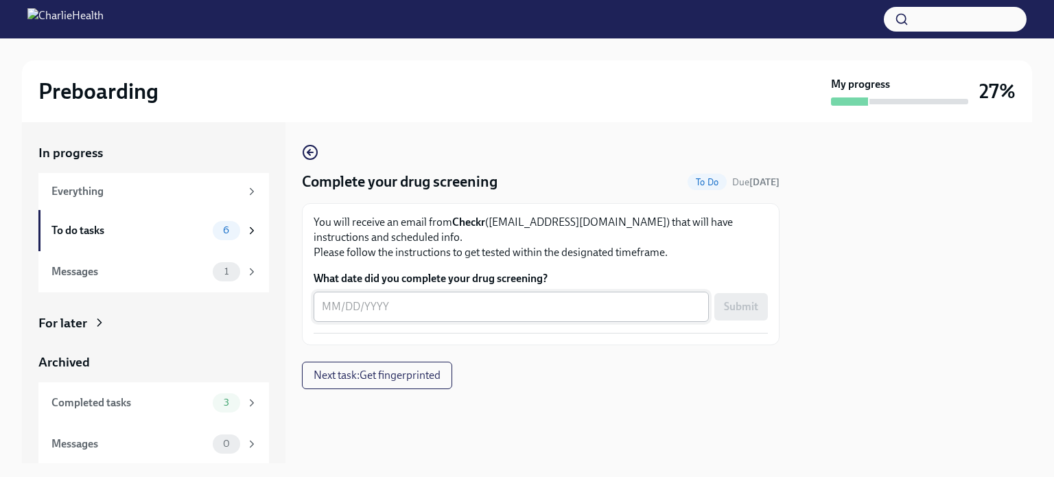
click at [442, 311] on textarea "What date did you complete your drug screening?" at bounding box center [511, 307] width 379 height 16
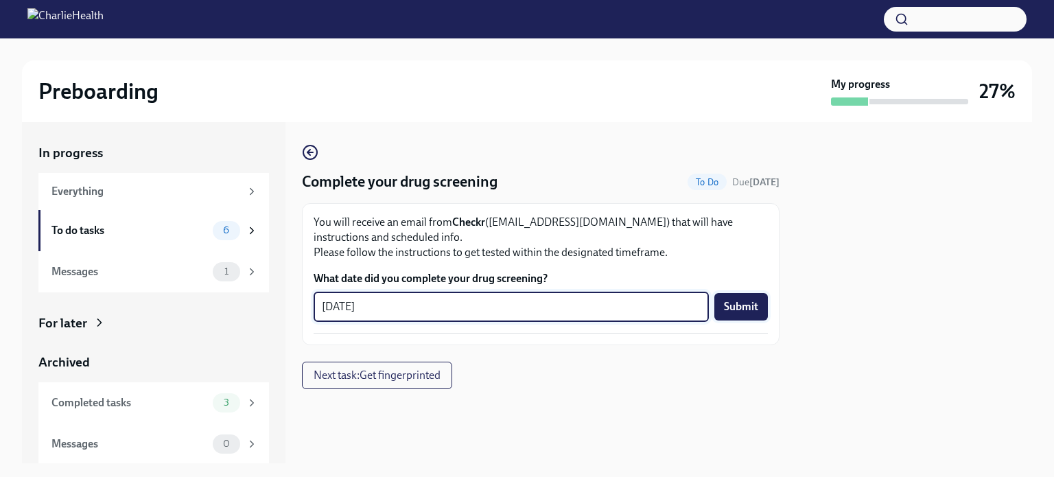
type textarea "[DATE]"
click at [752, 304] on span "Submit" at bounding box center [741, 307] width 34 height 14
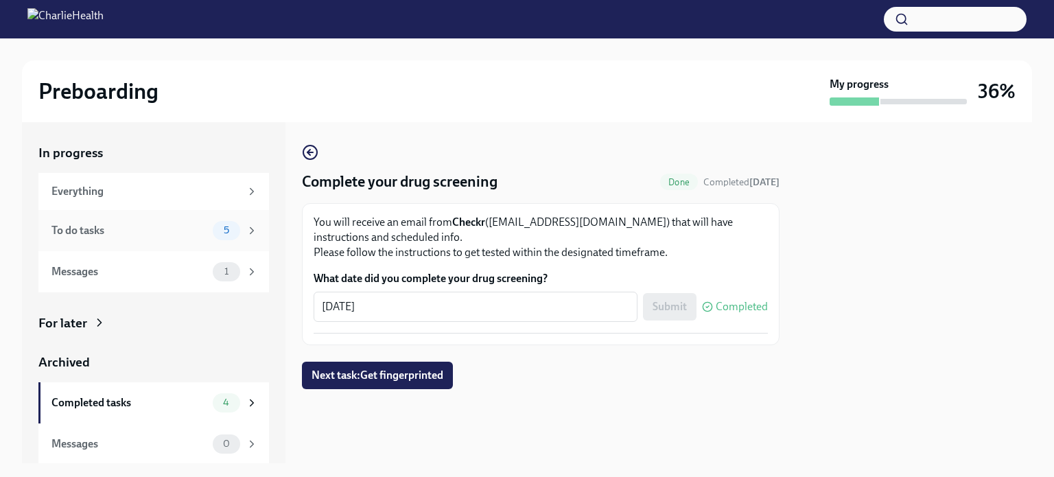
click at [161, 227] on div "To do tasks" at bounding box center [129, 230] width 156 height 15
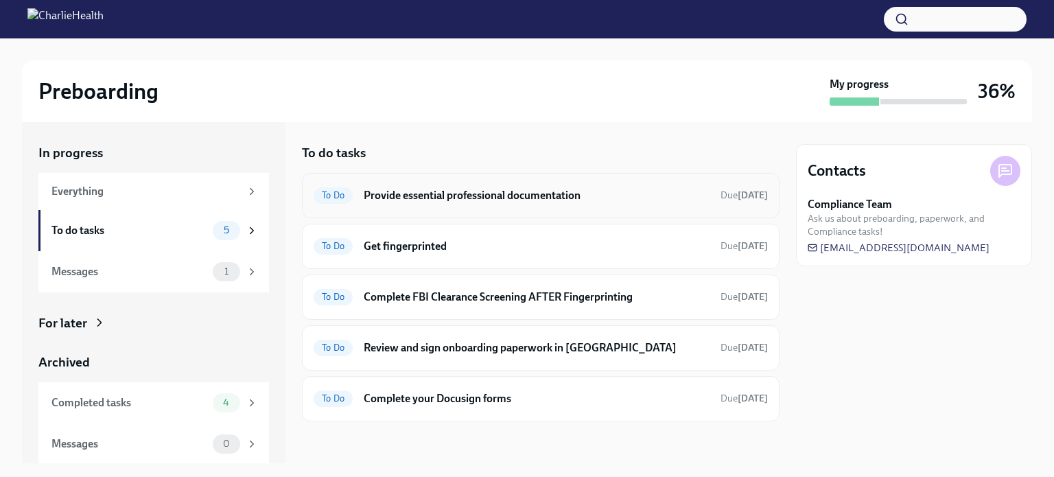
click at [462, 202] on h6 "Provide essential professional documentation" at bounding box center [537, 195] width 346 height 15
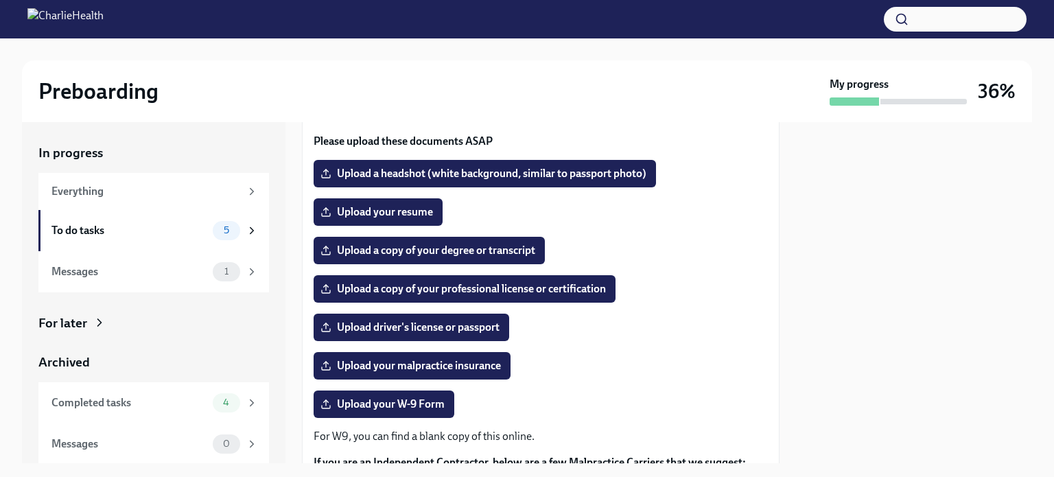
scroll to position [206, 0]
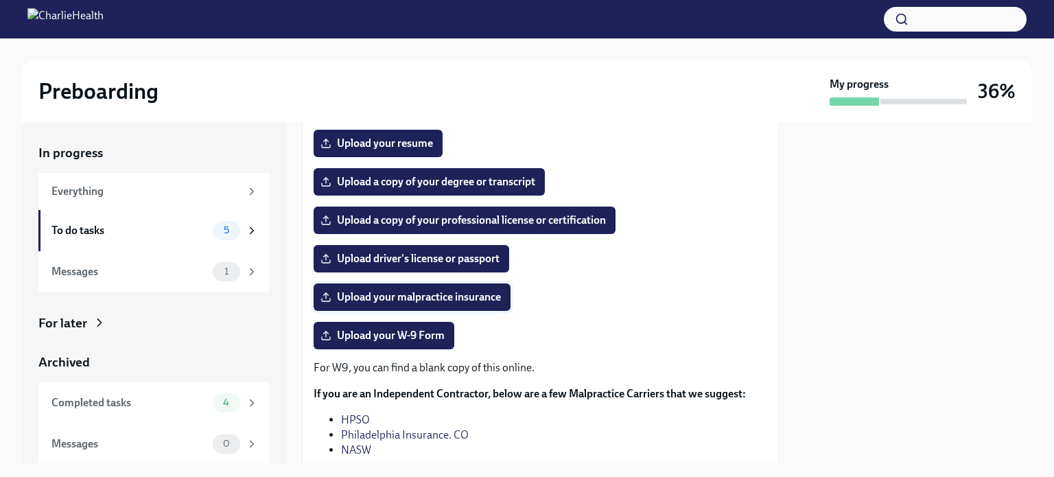
click at [426, 289] on label "Upload your malpractice insurance" at bounding box center [412, 296] width 197 height 27
click at [0, 0] on input "Upload your malpractice insurance" at bounding box center [0, 0] width 0 height 0
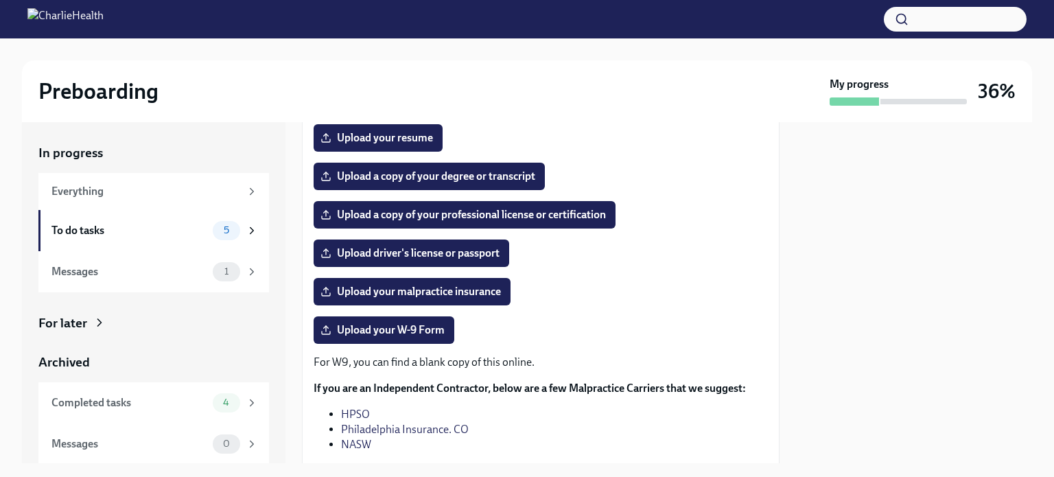
scroll to position [268, 0]
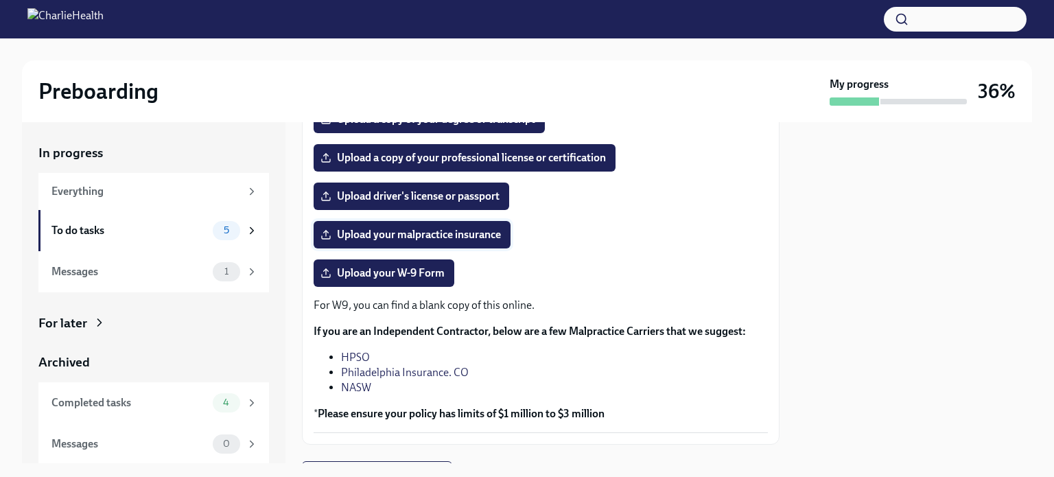
click at [442, 231] on span "Upload your malpractice insurance" at bounding box center [412, 235] width 178 height 14
click at [0, 0] on input "Upload your malpractice insurance" at bounding box center [0, 0] width 0 height 0
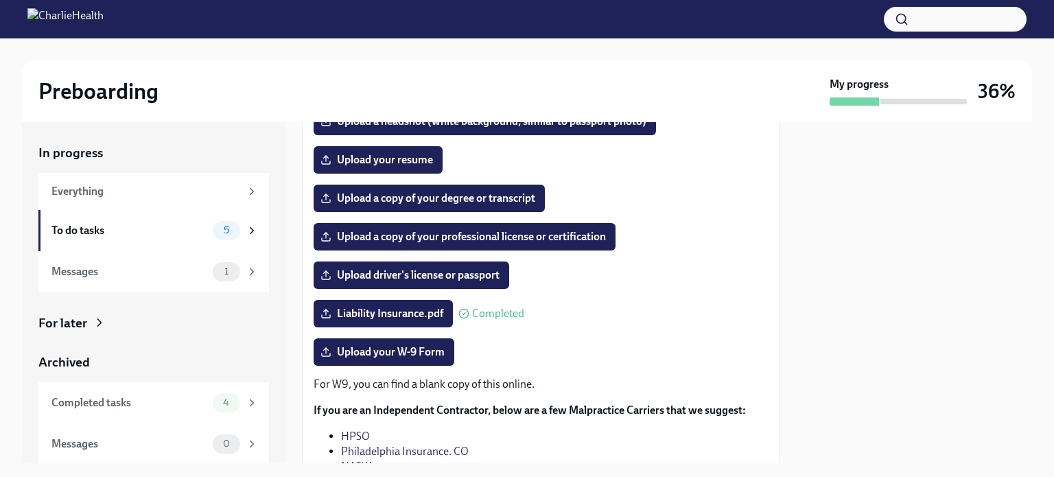
scroll to position [131, 0]
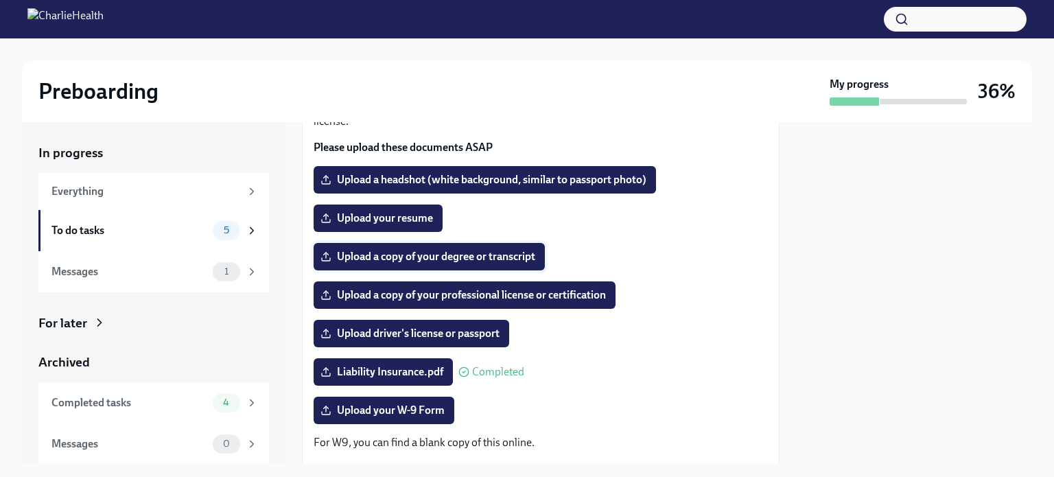
click at [496, 266] on label "Upload a copy of your degree or transcript" at bounding box center [429, 256] width 231 height 27
click at [0, 0] on input "Upload a copy of your degree or transcript" at bounding box center [0, 0] width 0 height 0
click at [412, 255] on span "Upload a copy of your degree or transcript" at bounding box center [429, 257] width 212 height 14
click at [0, 0] on input "Upload a copy of your degree or transcript" at bounding box center [0, 0] width 0 height 0
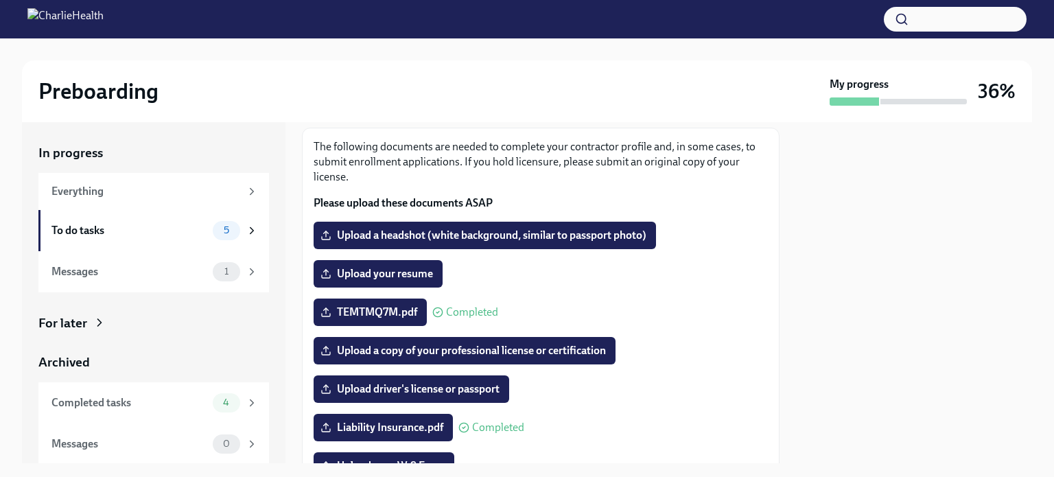
scroll to position [0, 0]
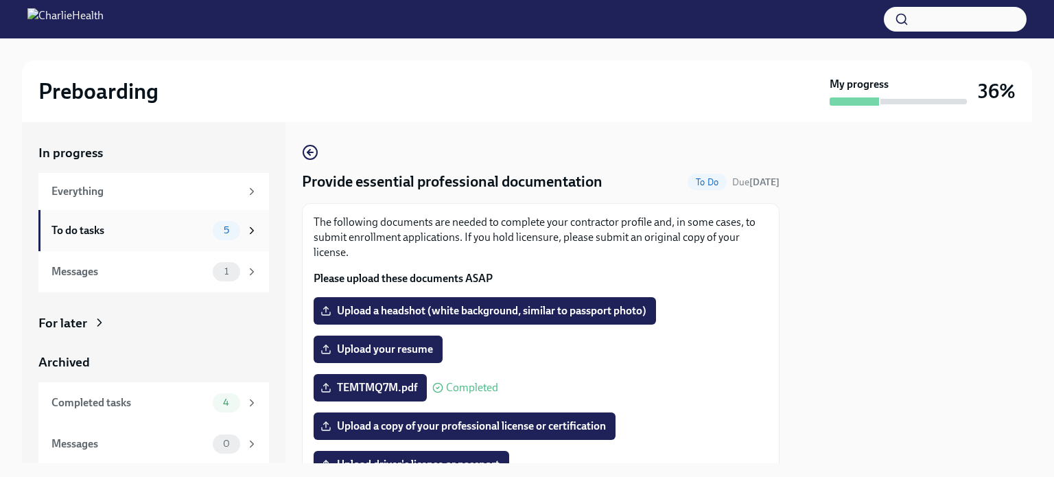
click at [130, 223] on div "To do tasks" at bounding box center [129, 230] width 156 height 15
